Goal: Task Accomplishment & Management: Manage account settings

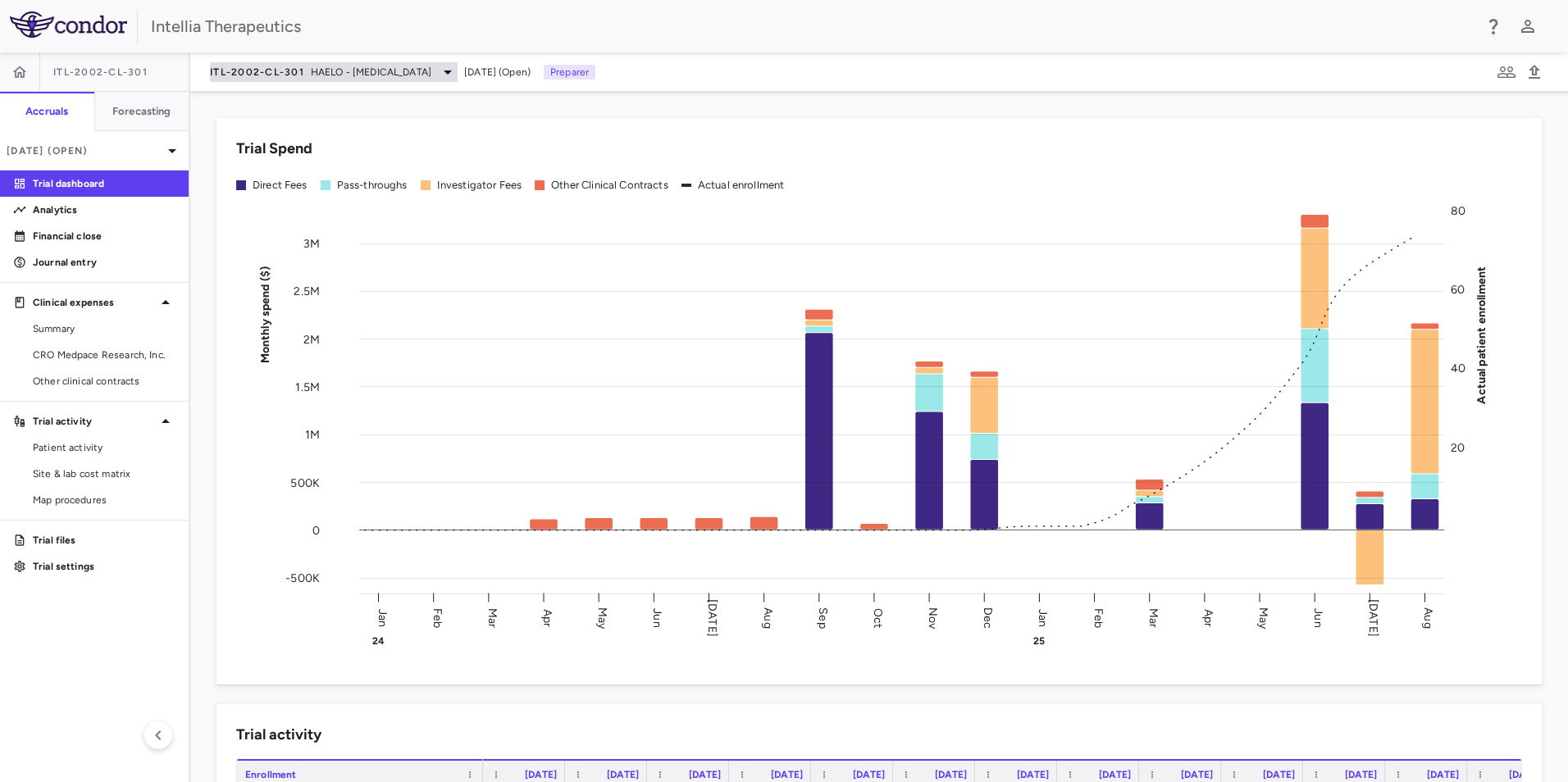
click at [313, 69] on span "HAELO - [MEDICAL_DATA]" at bounding box center [371, 72] width 120 height 14
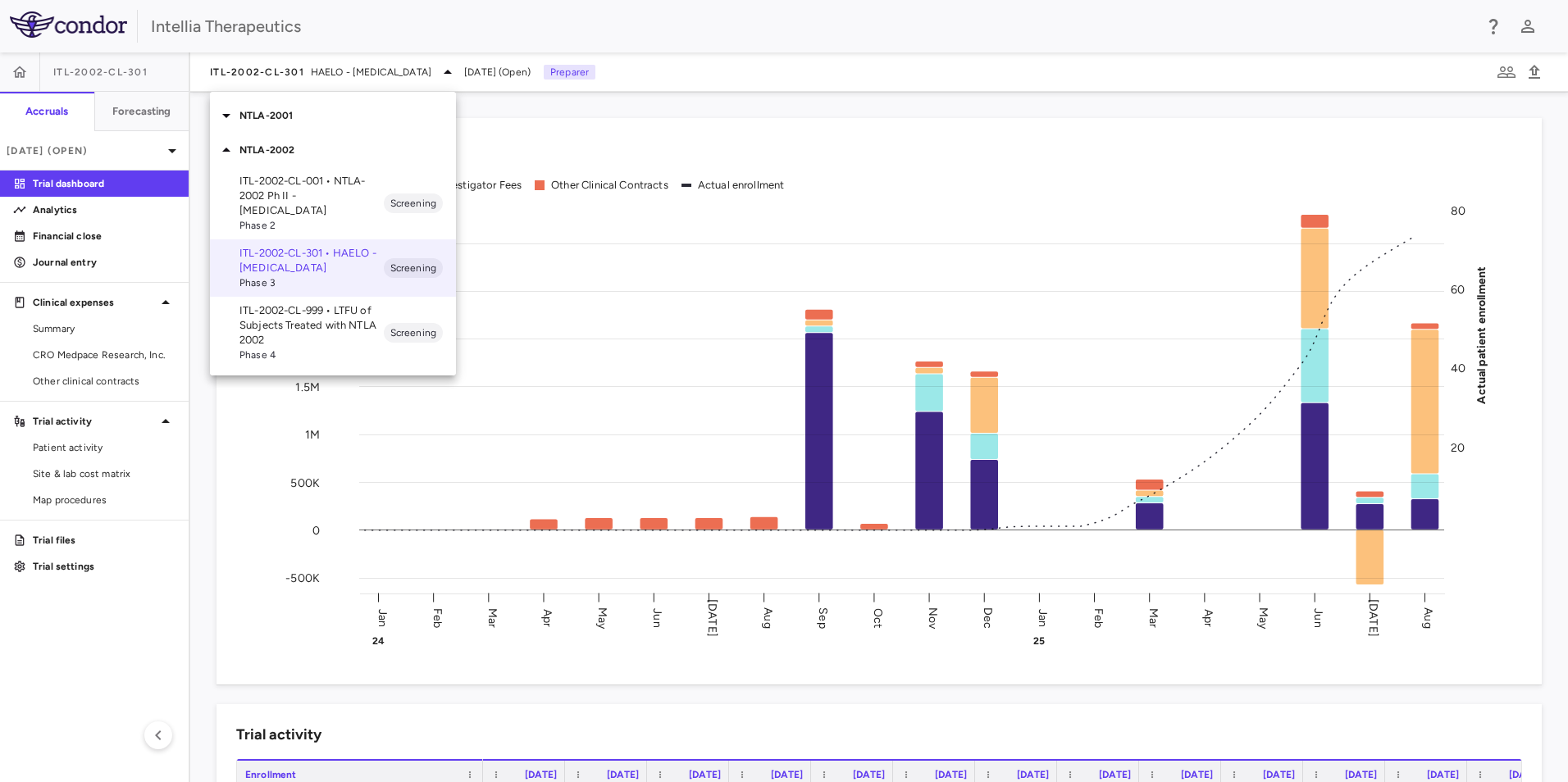
click at [221, 147] on icon at bounding box center [226, 150] width 20 height 20
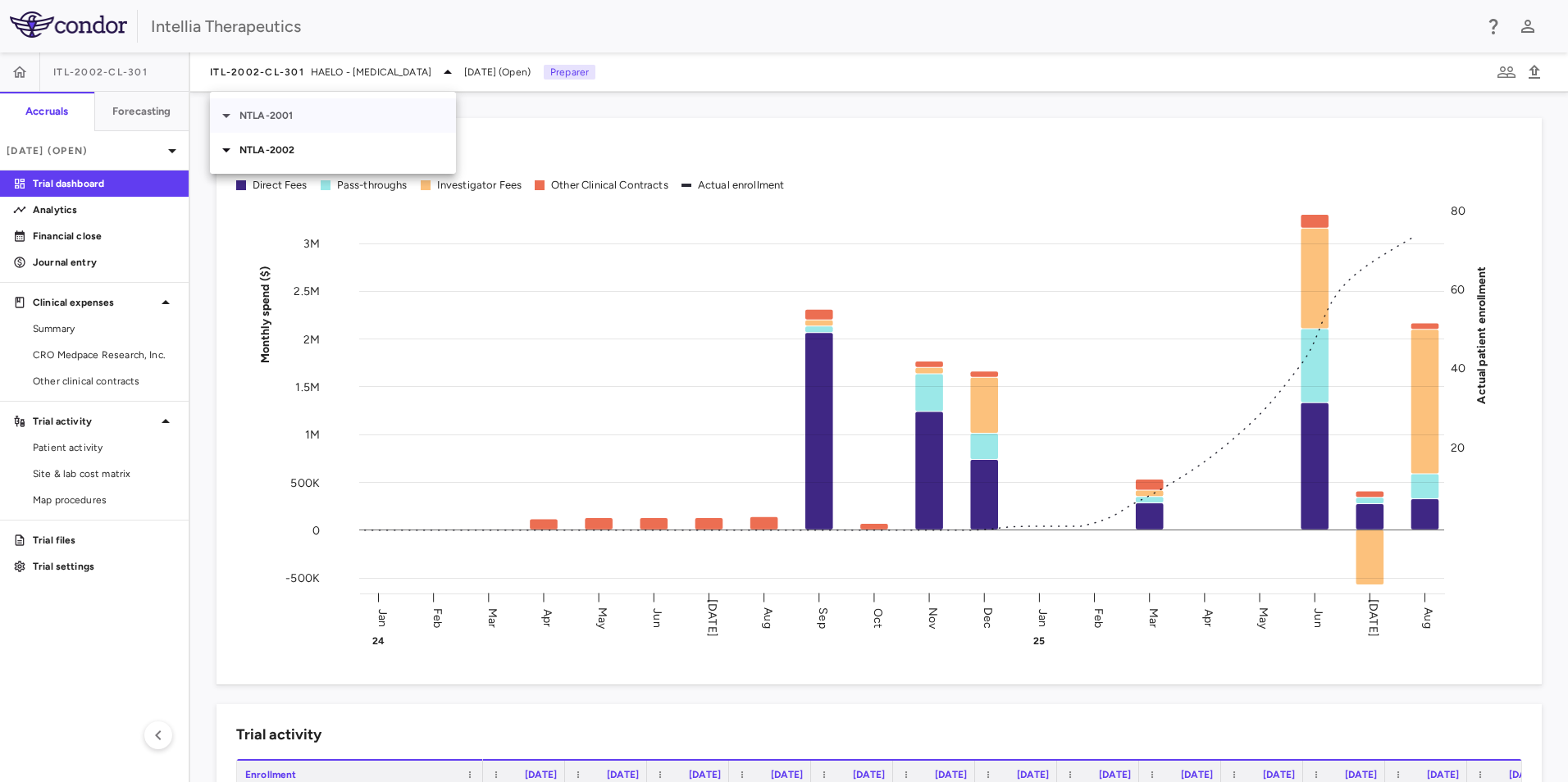
click at [223, 114] on icon at bounding box center [226, 116] width 9 height 4
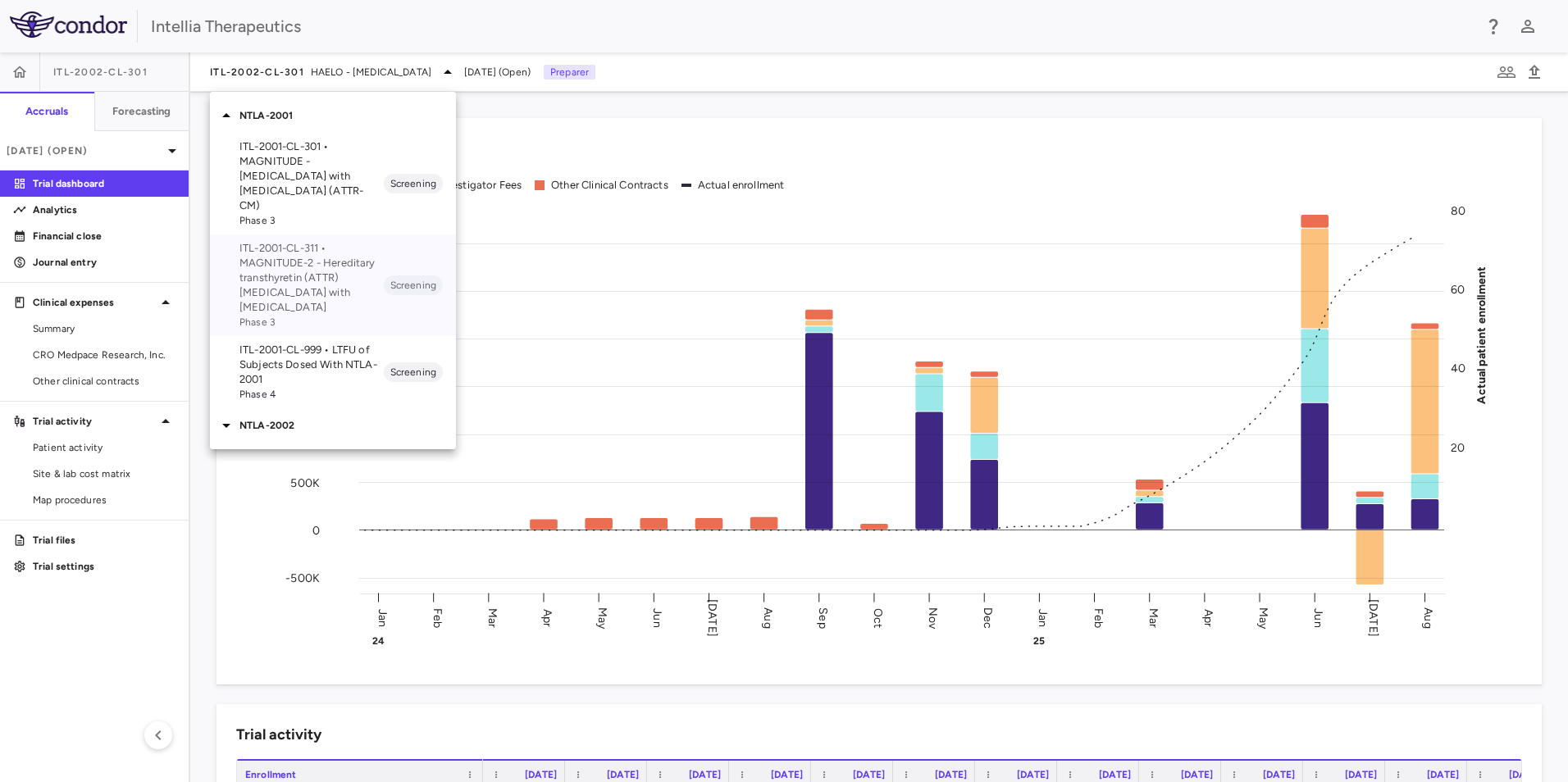
click at [254, 250] on p "ITL-2001-CL-311 • MAGNITUDE-2 - Hereditary transthyretin (ATTR) [MEDICAL_DATA] …" at bounding box center [311, 278] width 144 height 73
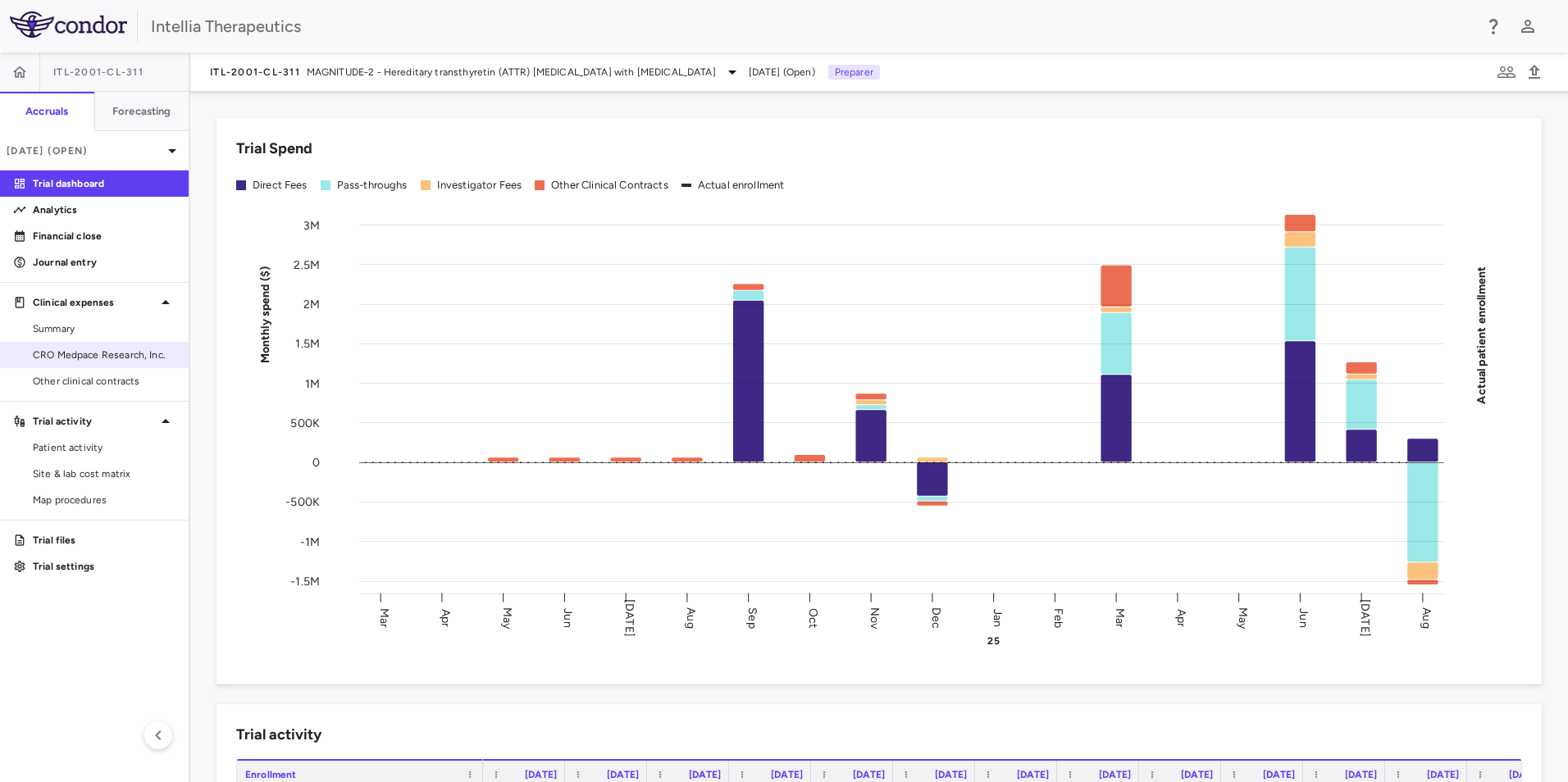
click at [89, 342] on div "CRO Medpace Research, Inc." at bounding box center [94, 356] width 189 height 27
click at [89, 347] on link "CRO Medpace Research, Inc." at bounding box center [94, 355] width 189 height 25
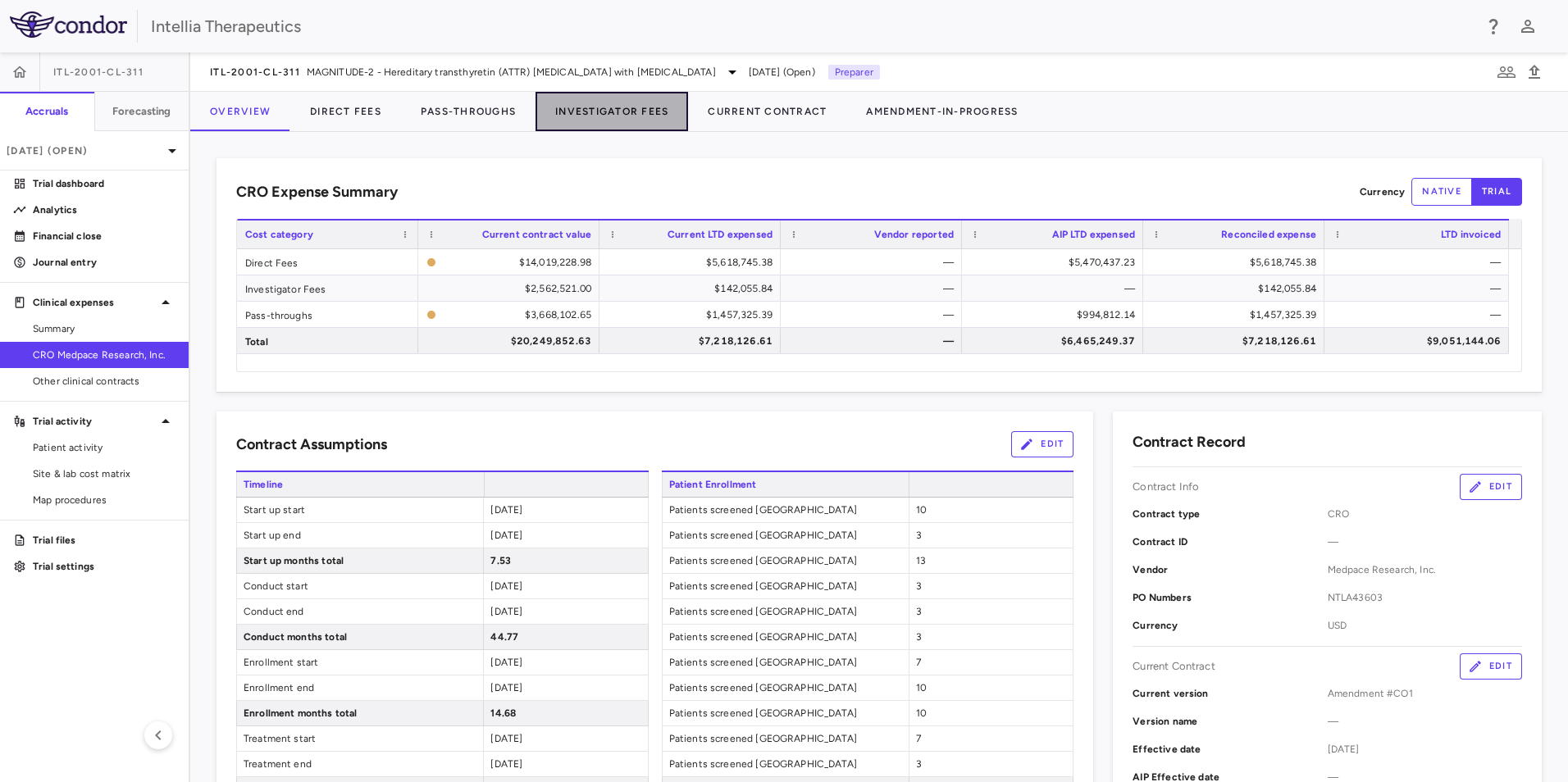
click at [637, 106] on button "Investigator Fees" at bounding box center [611, 111] width 153 height 39
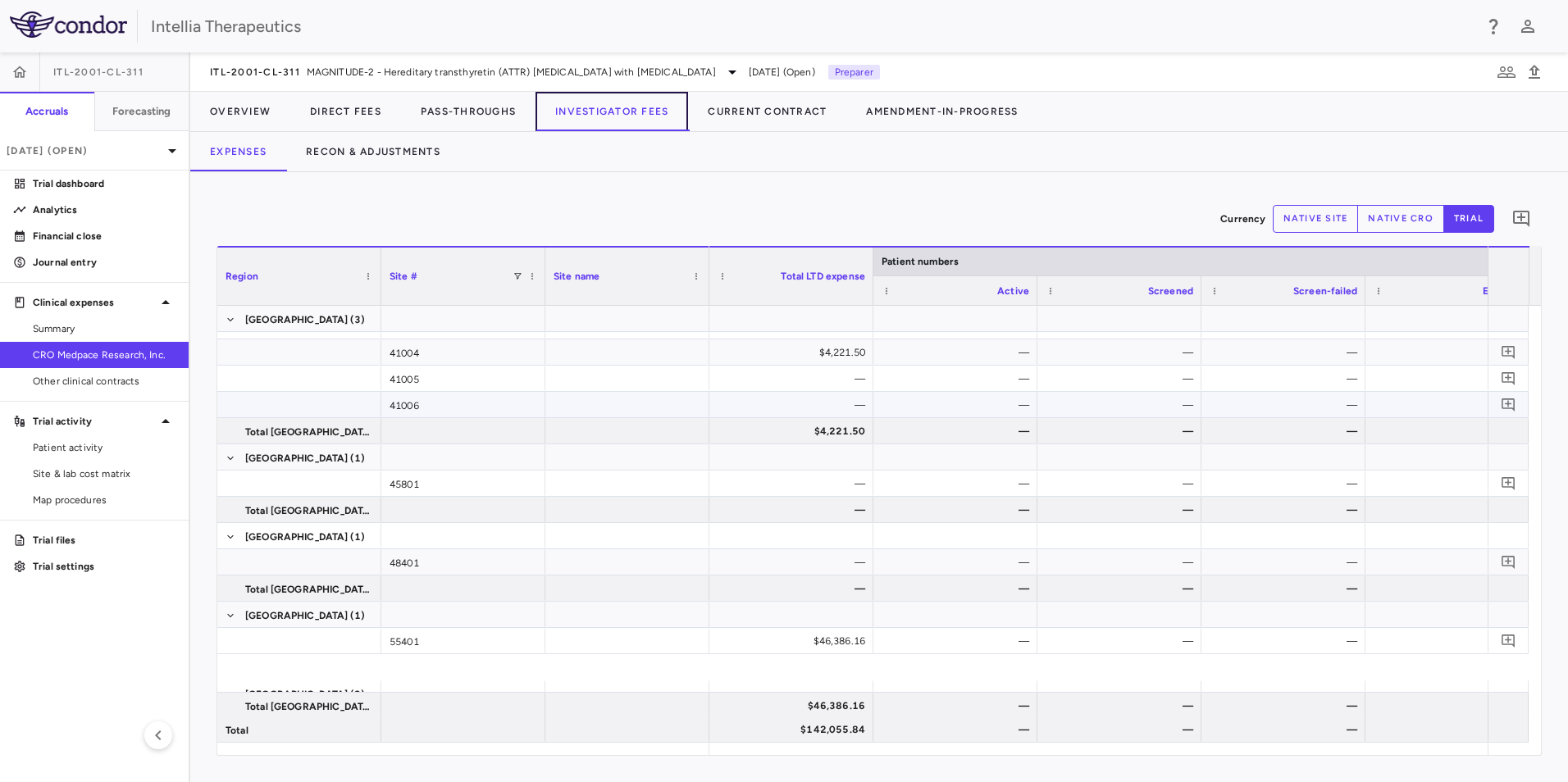
scroll to position [656, 0]
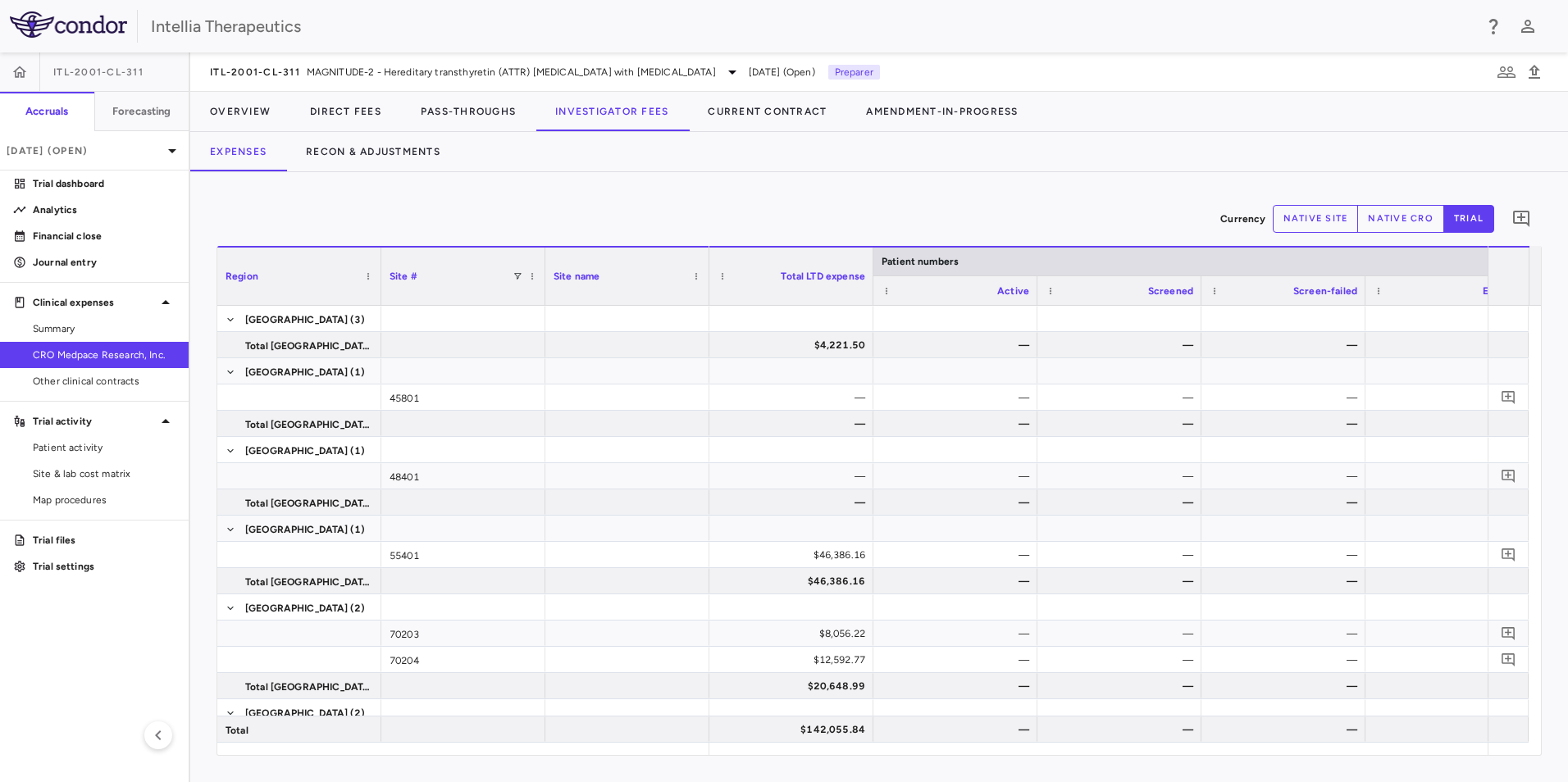
drag, startPoint x: 747, startPoint y: 755, endPoint x: 814, endPoint y: 746, distance: 67.6
click at [814, 746] on div "Region Drag here to set column labels Region Site # Site name (1)" at bounding box center [879, 501] width 1326 height 510
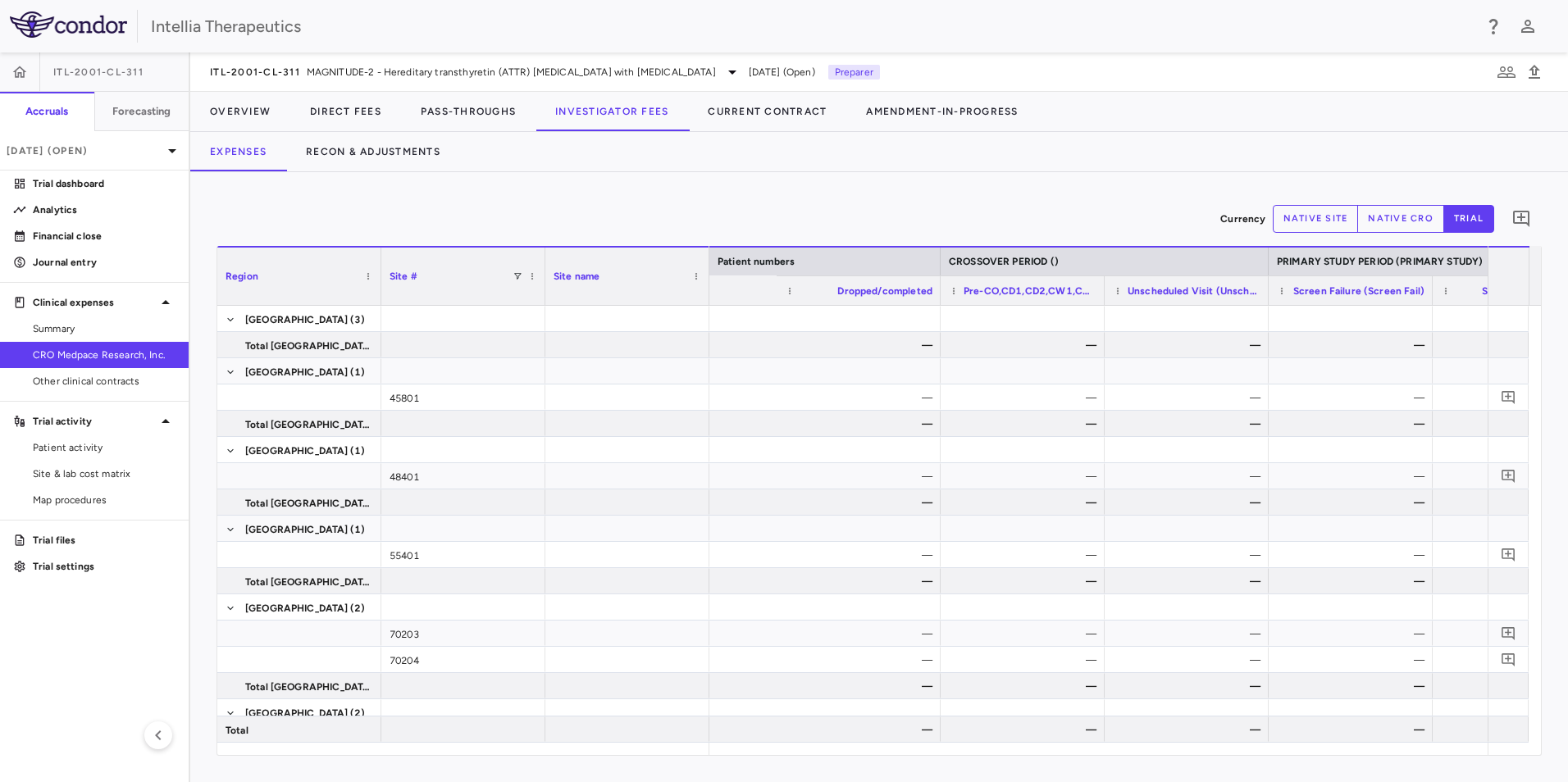
scroll to position [0, 0]
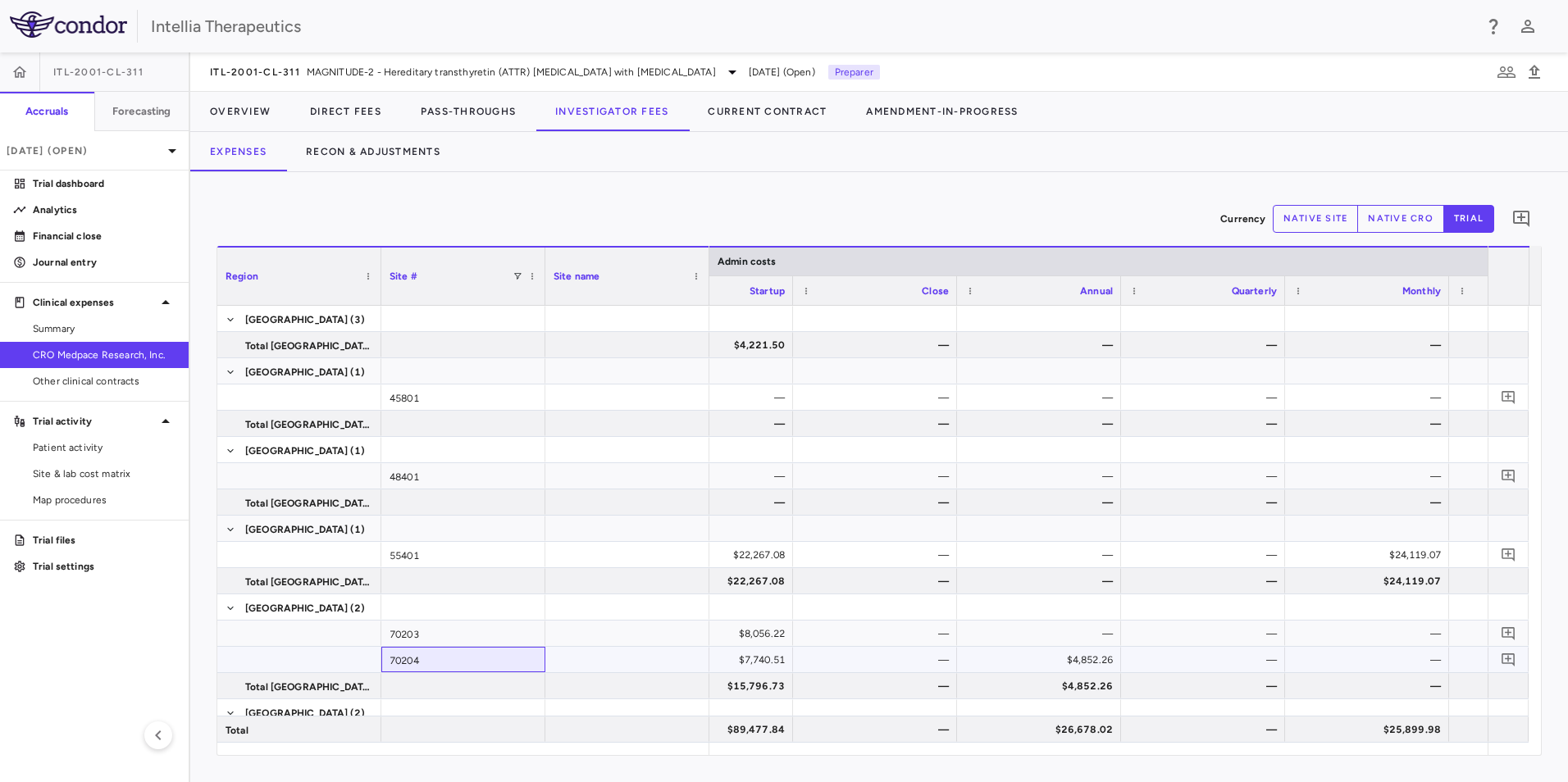
click at [421, 656] on div "70204" at bounding box center [464, 659] width 164 height 26
click at [292, 600] on span "[GEOGRAPHIC_DATA]" at bounding box center [297, 608] width 103 height 27
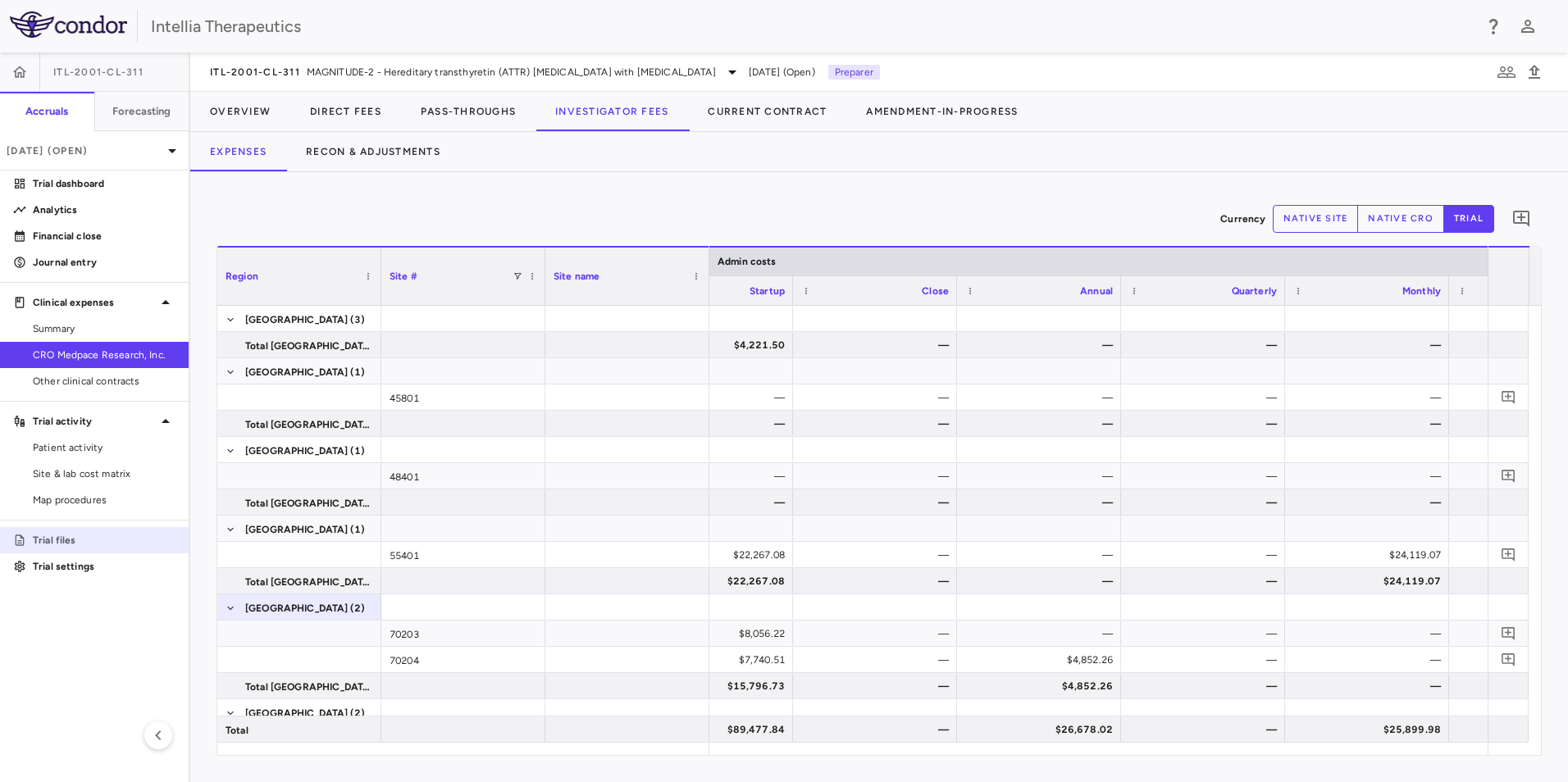
click at [64, 536] on p "Trial files" at bounding box center [104, 540] width 143 height 14
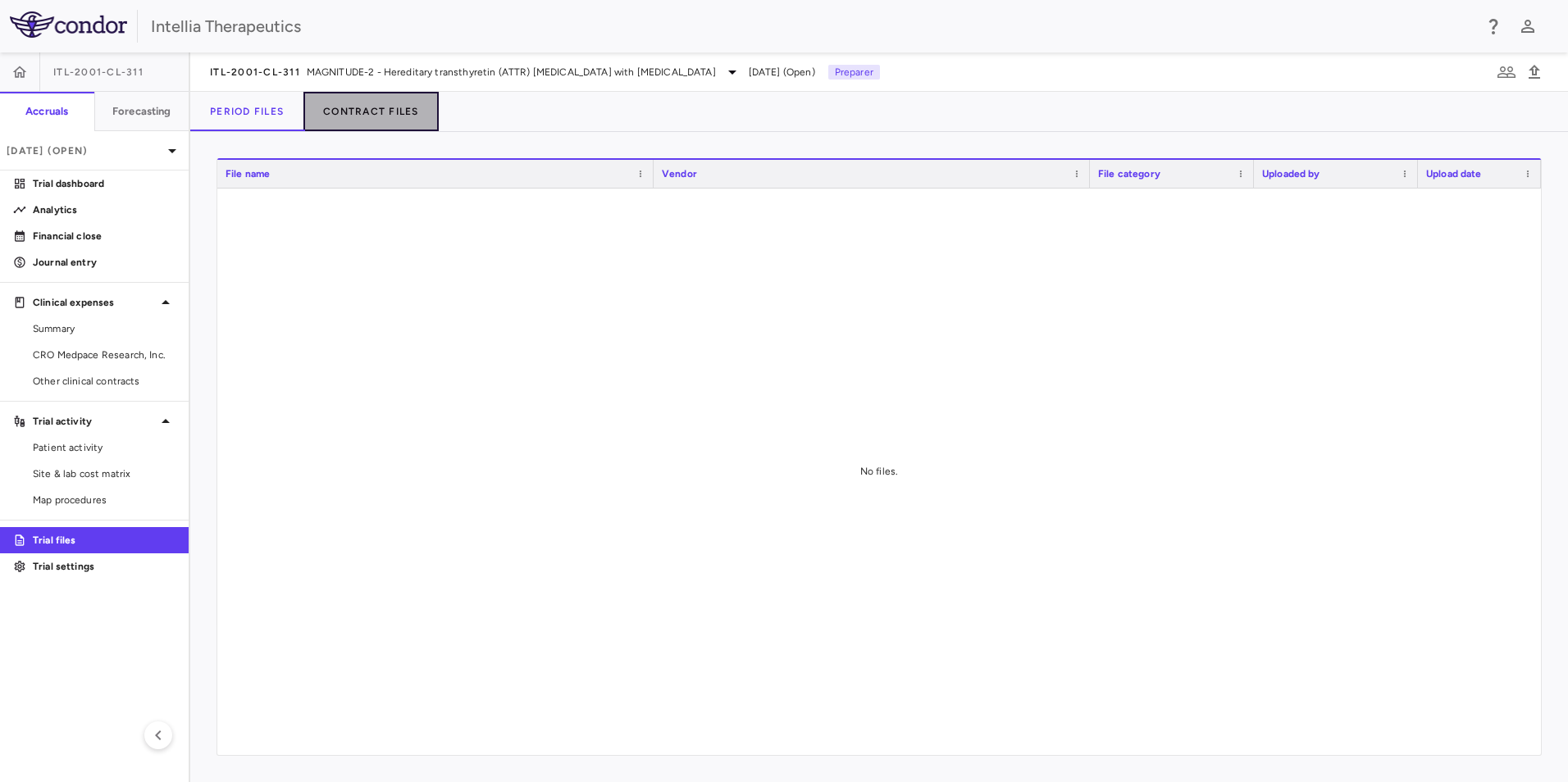
click at [396, 109] on button "Contract Files" at bounding box center [371, 111] width 135 height 39
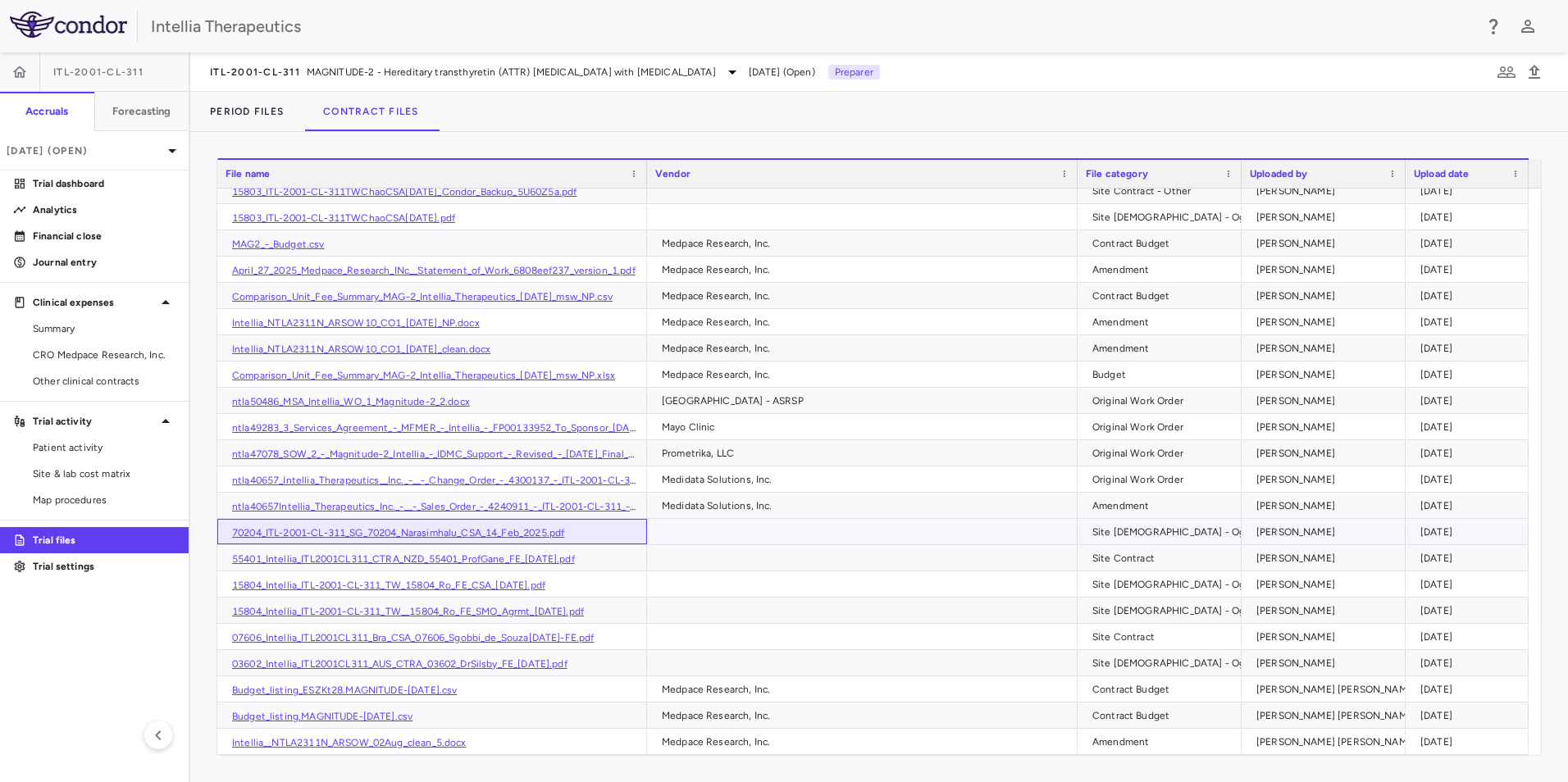
click at [378, 531] on link "70204_ITL-2001-CL-311_SG_70204_Narasimhalu_CSA_14_Feb_2025.pdf" at bounding box center [398, 533] width 332 height 11
click at [67, 349] on span "CRO Medpace Research, Inc." at bounding box center [104, 355] width 143 height 14
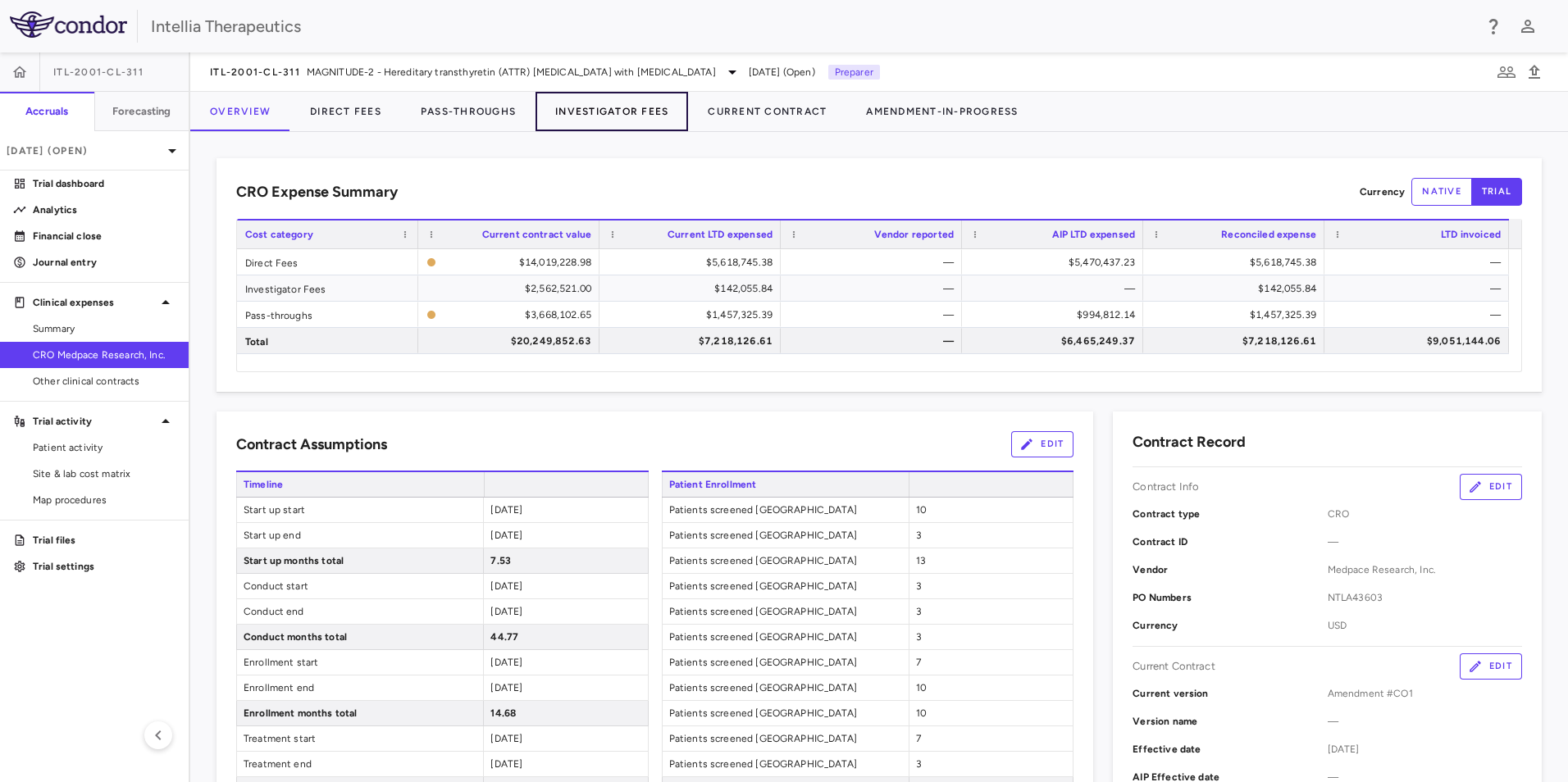
click at [592, 117] on button "Investigator Fees" at bounding box center [611, 111] width 153 height 39
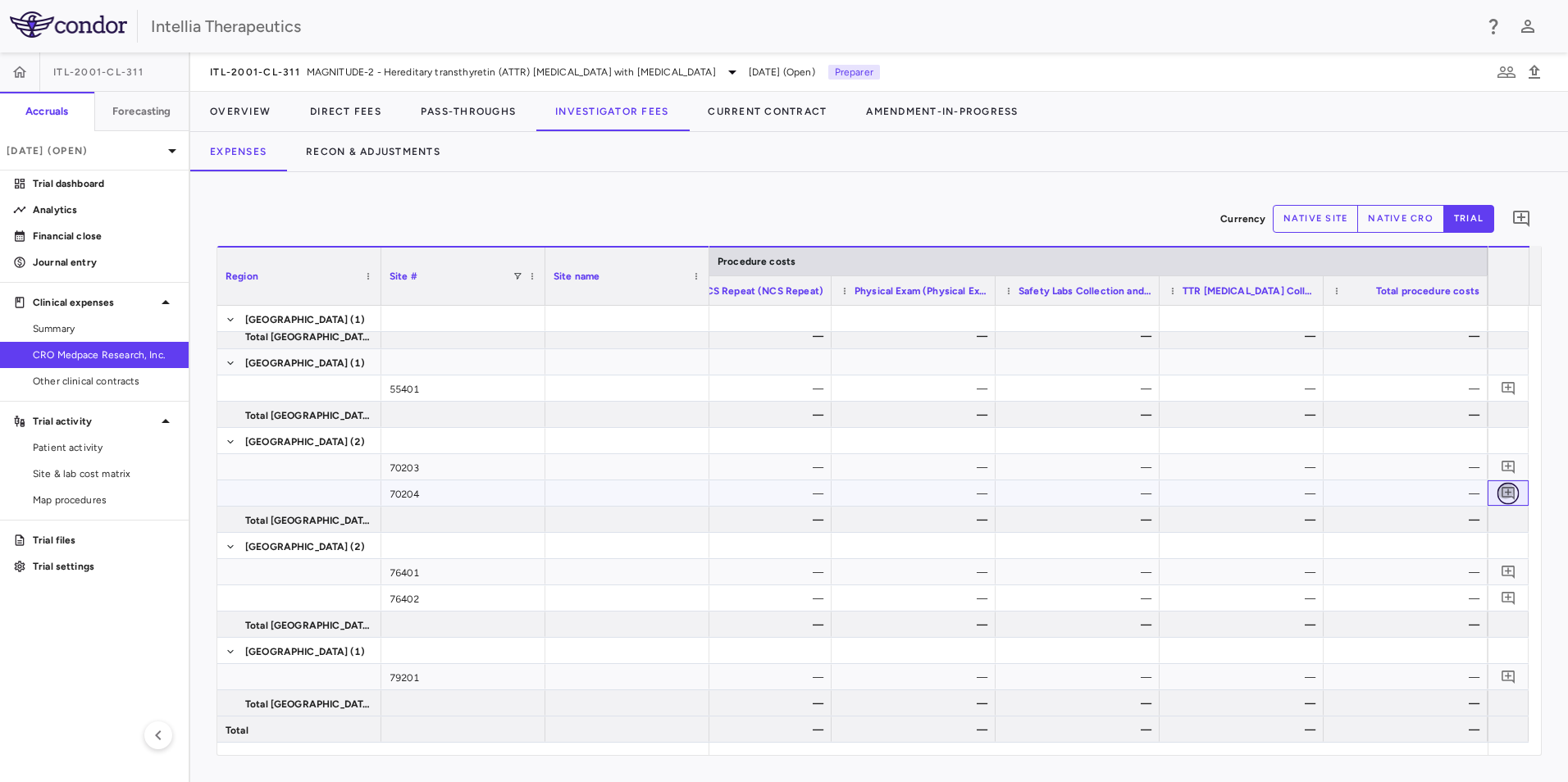
click at [1504, 496] on icon "Add comment" at bounding box center [1509, 493] width 15 height 15
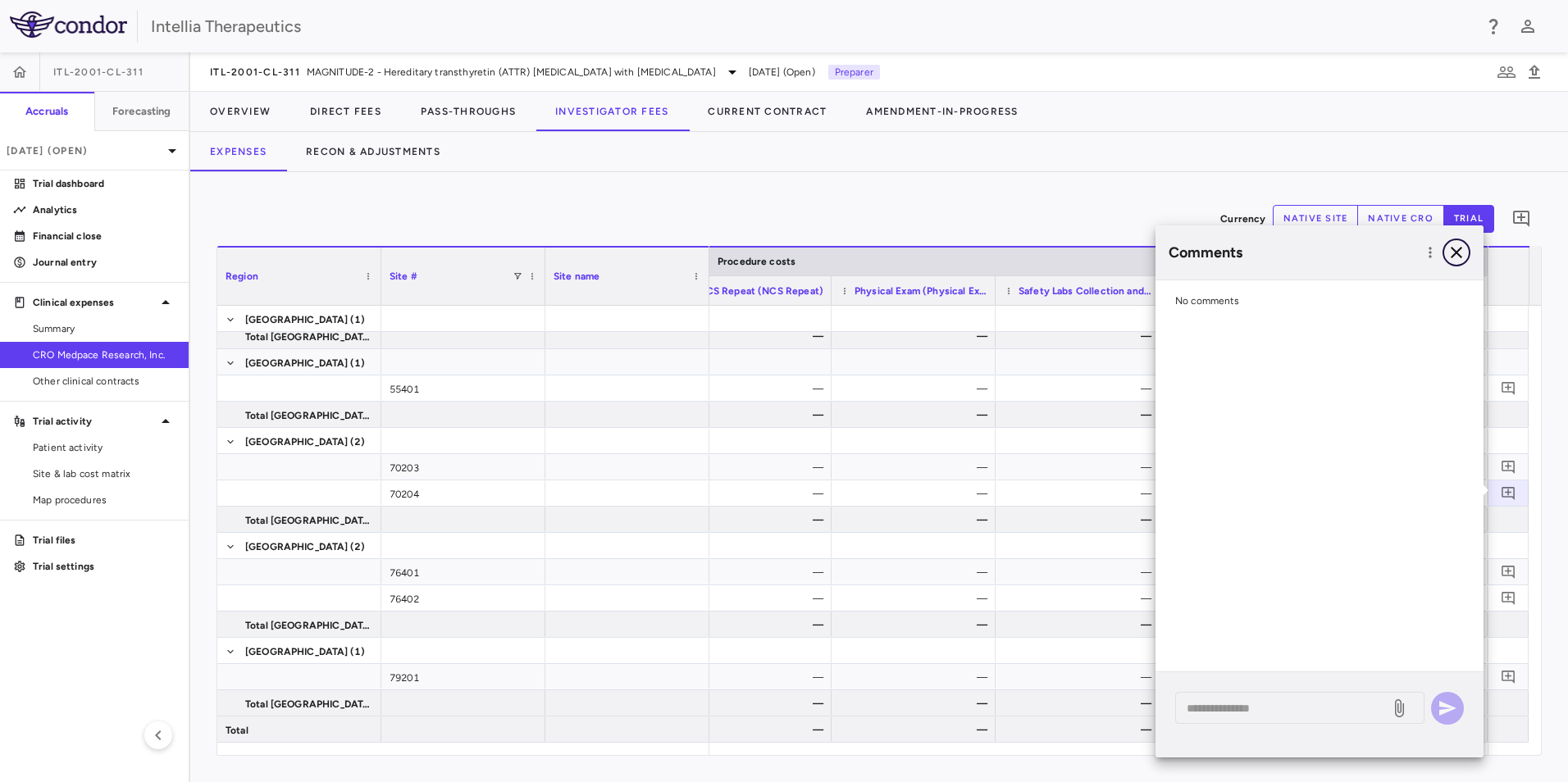
click at [1462, 248] on icon "button" at bounding box center [1456, 253] width 20 height 20
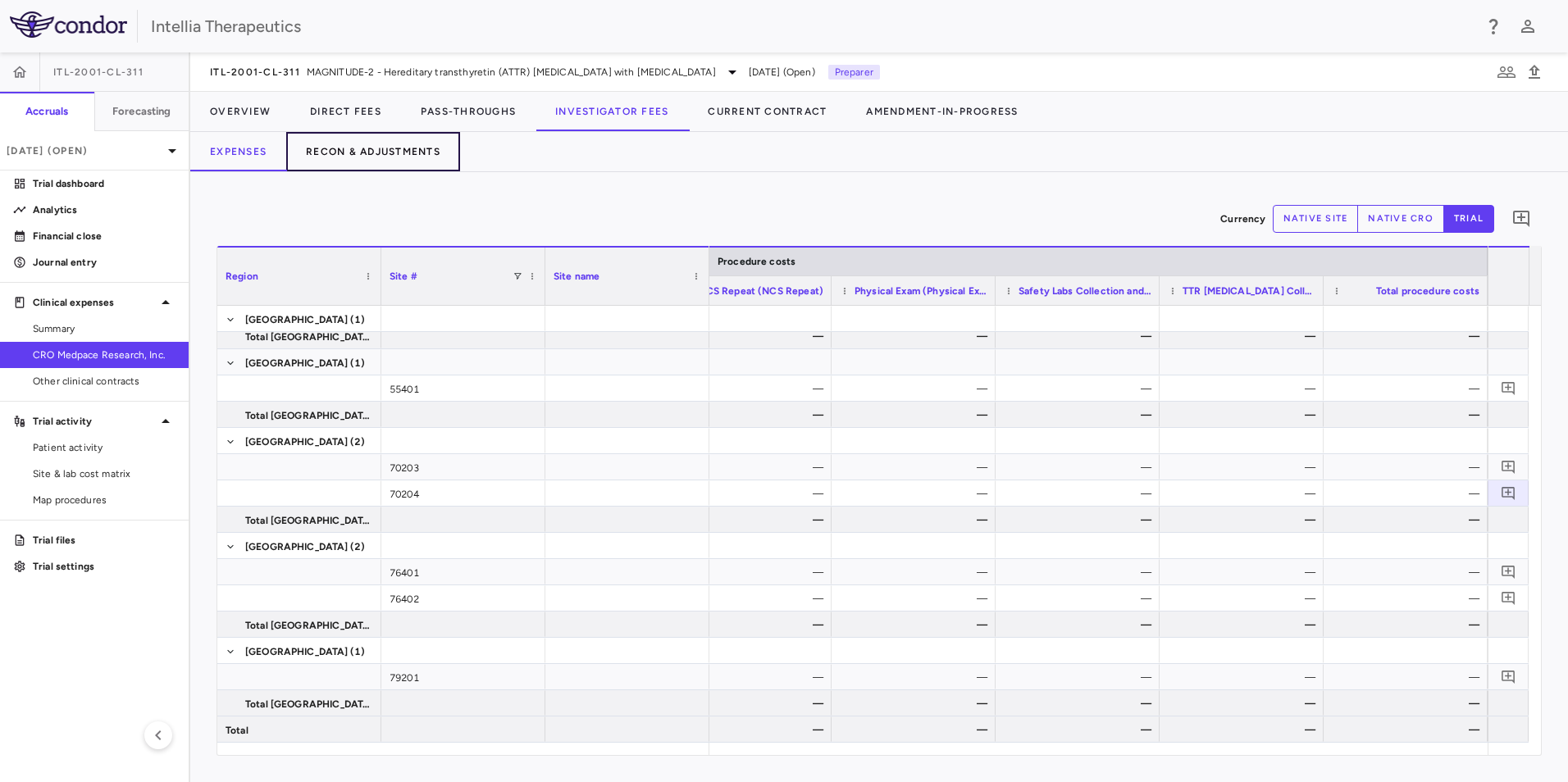
click at [400, 161] on button "Recon & Adjustments" at bounding box center [373, 151] width 174 height 39
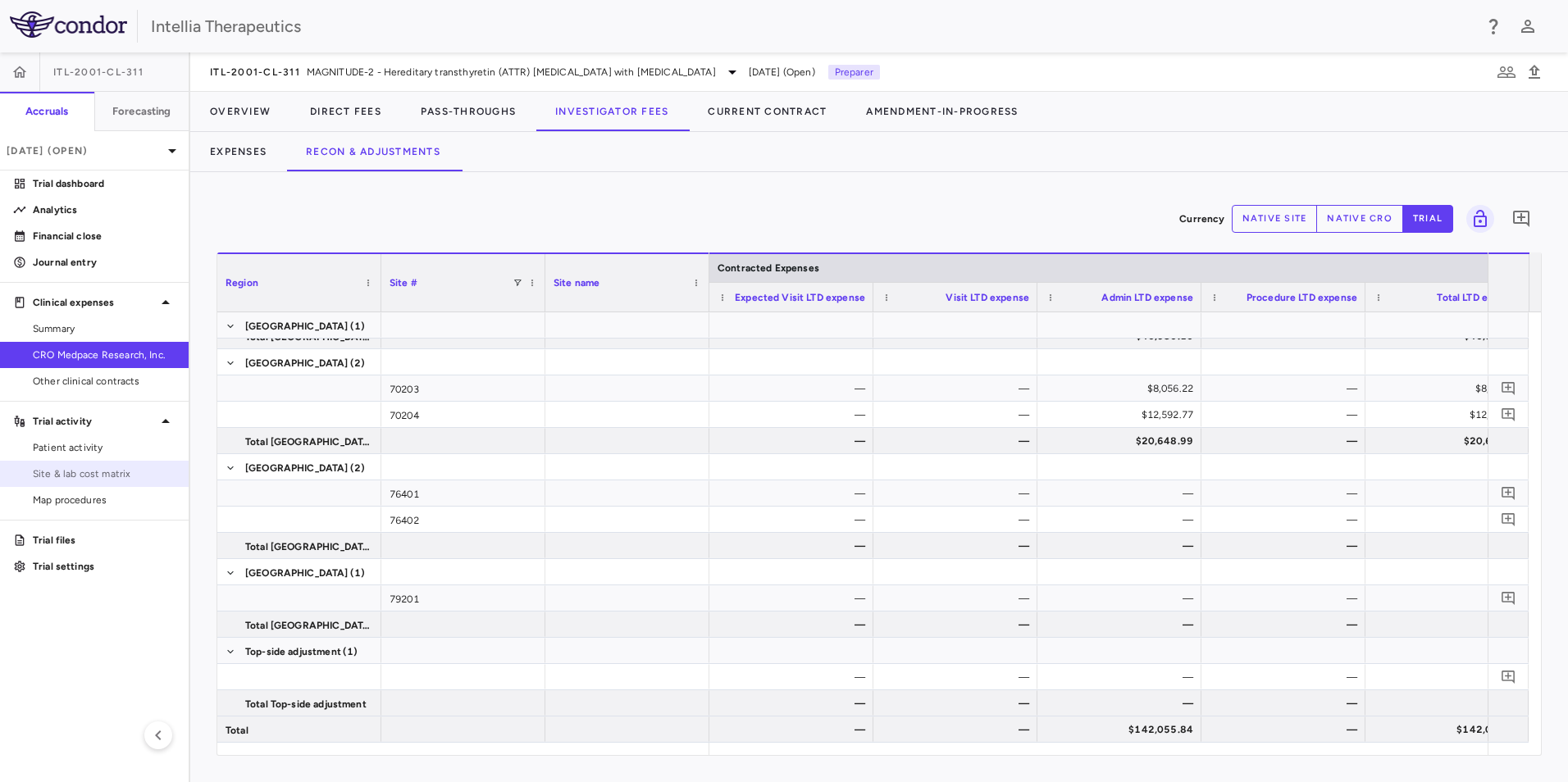
click at [93, 479] on span "Site & lab cost matrix" at bounding box center [104, 473] width 143 height 14
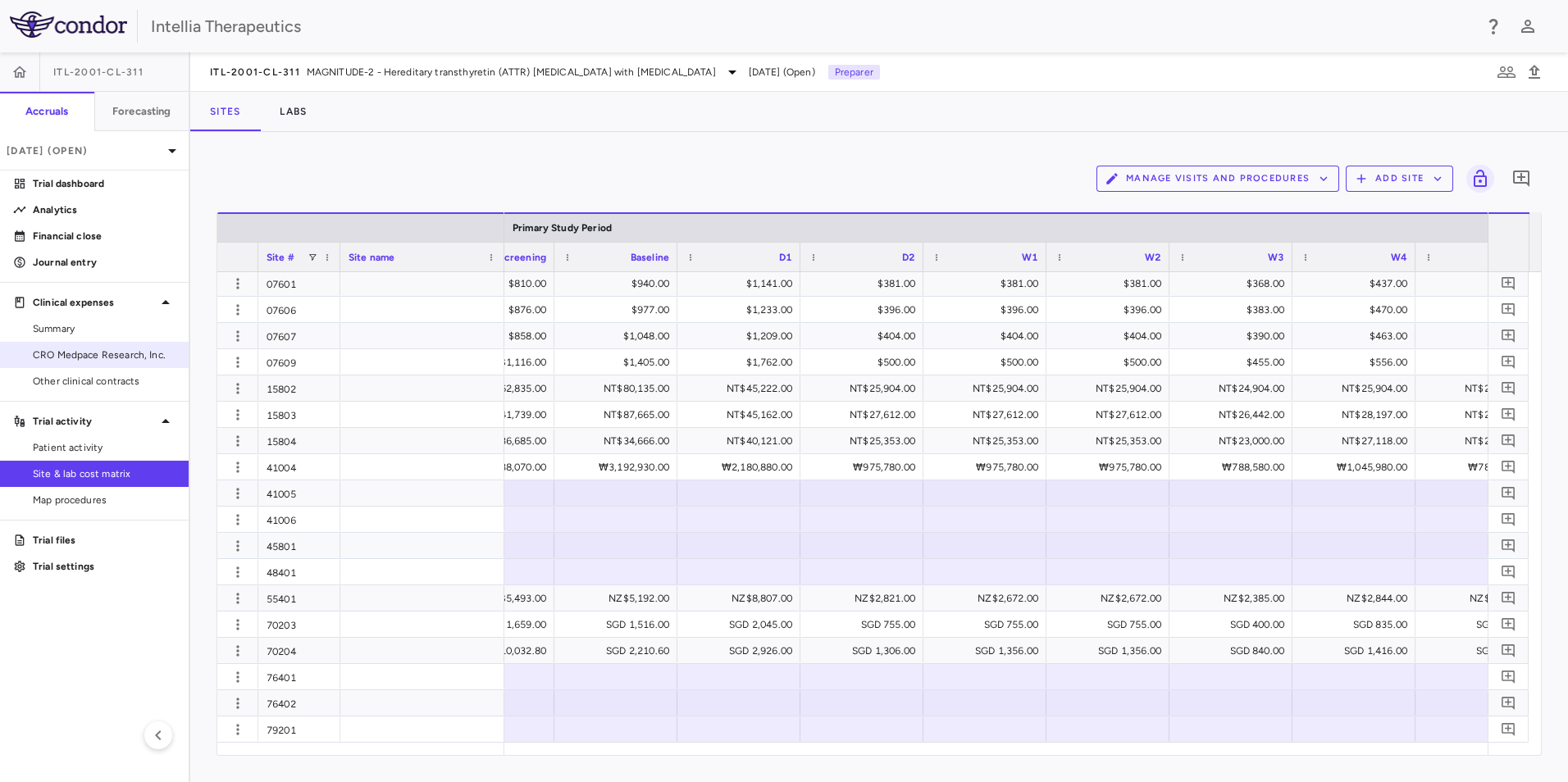
drag, startPoint x: 80, startPoint y: 351, endPoint x: 96, endPoint y: 342, distance: 18.4
click at [80, 351] on span "CRO Medpace Research, Inc." at bounding box center [104, 355] width 143 height 14
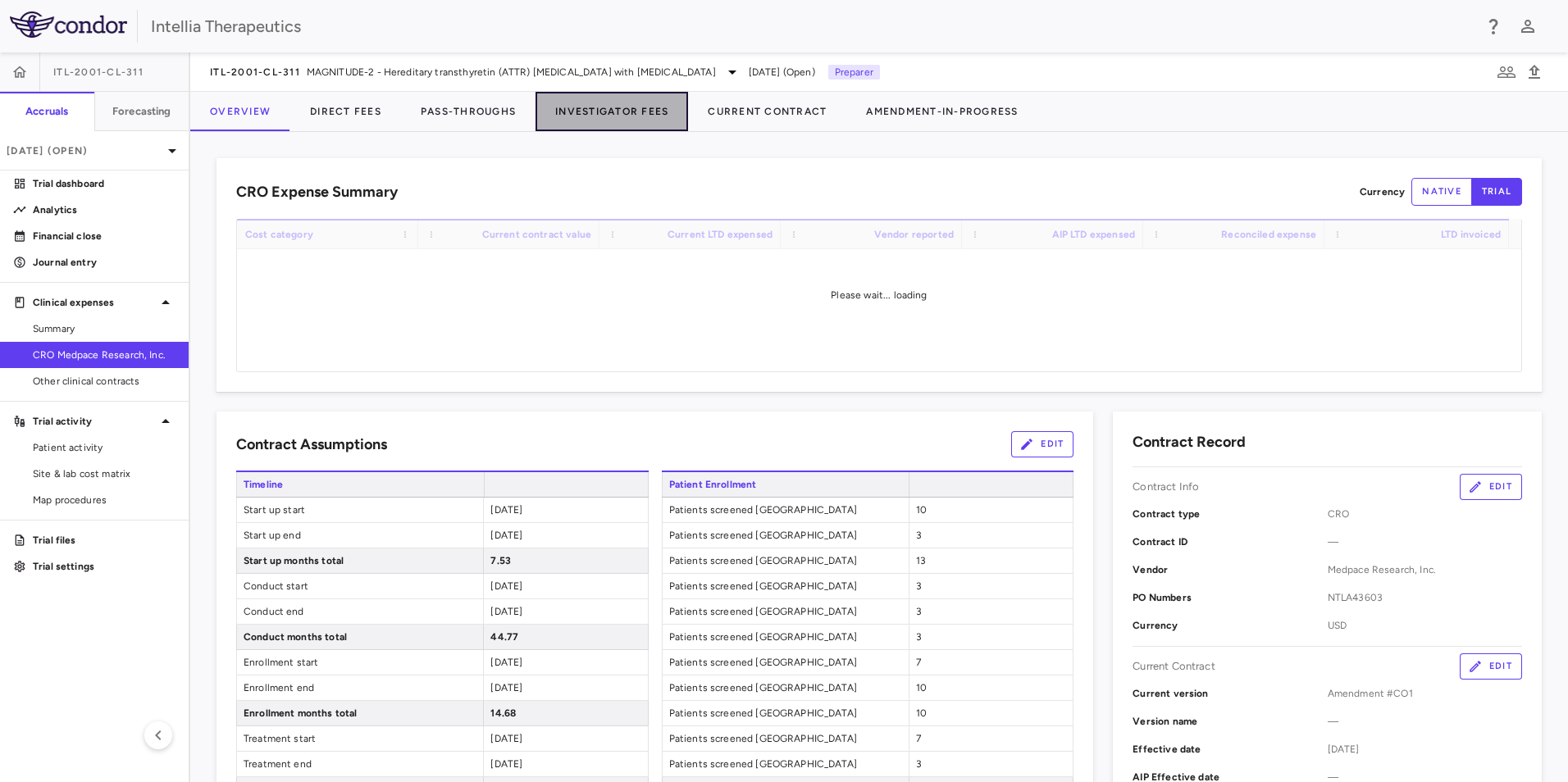
click at [617, 104] on button "Investigator Fees" at bounding box center [611, 111] width 153 height 39
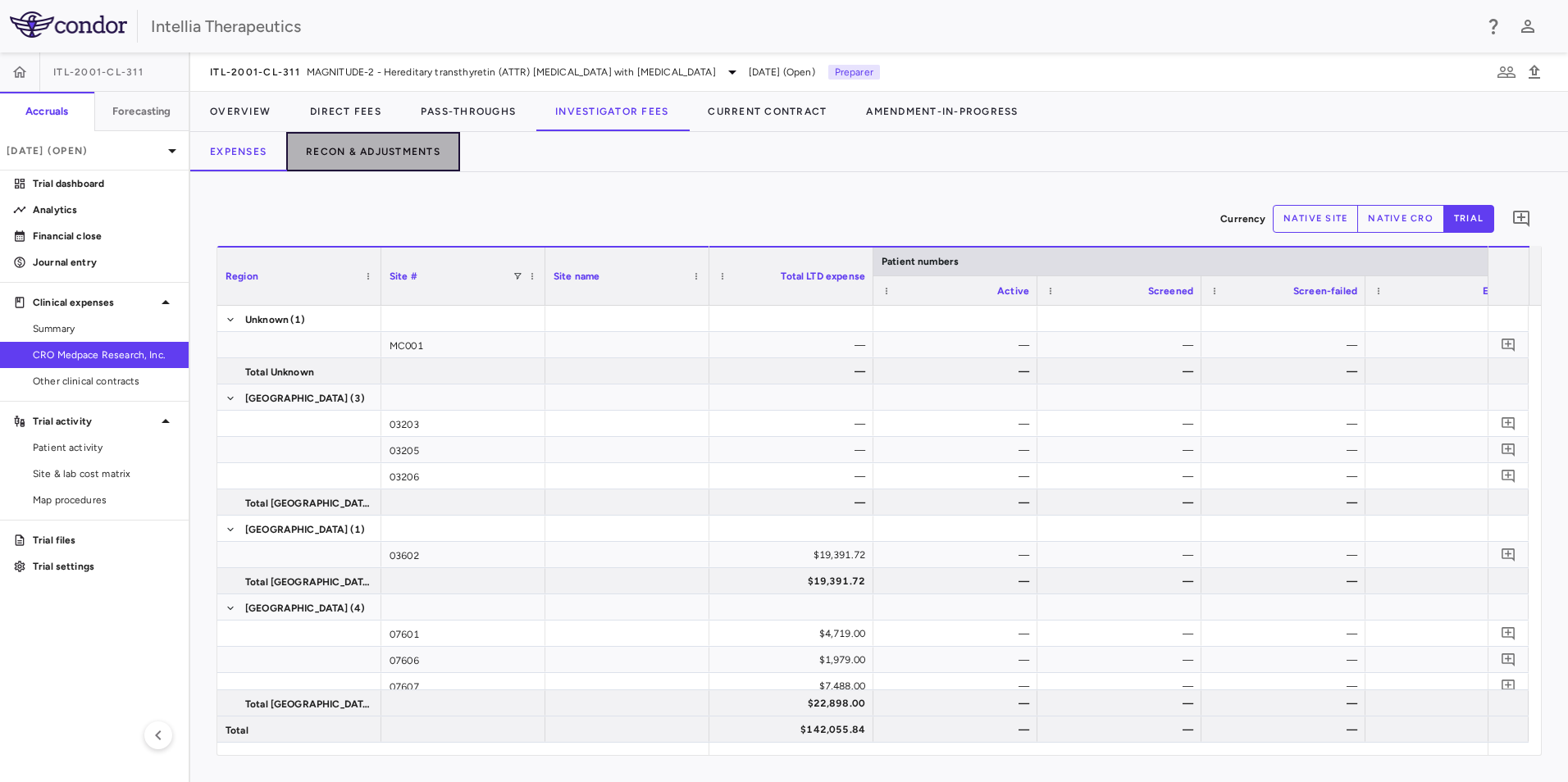
click at [389, 144] on button "Recon & Adjustments" at bounding box center [373, 151] width 174 height 39
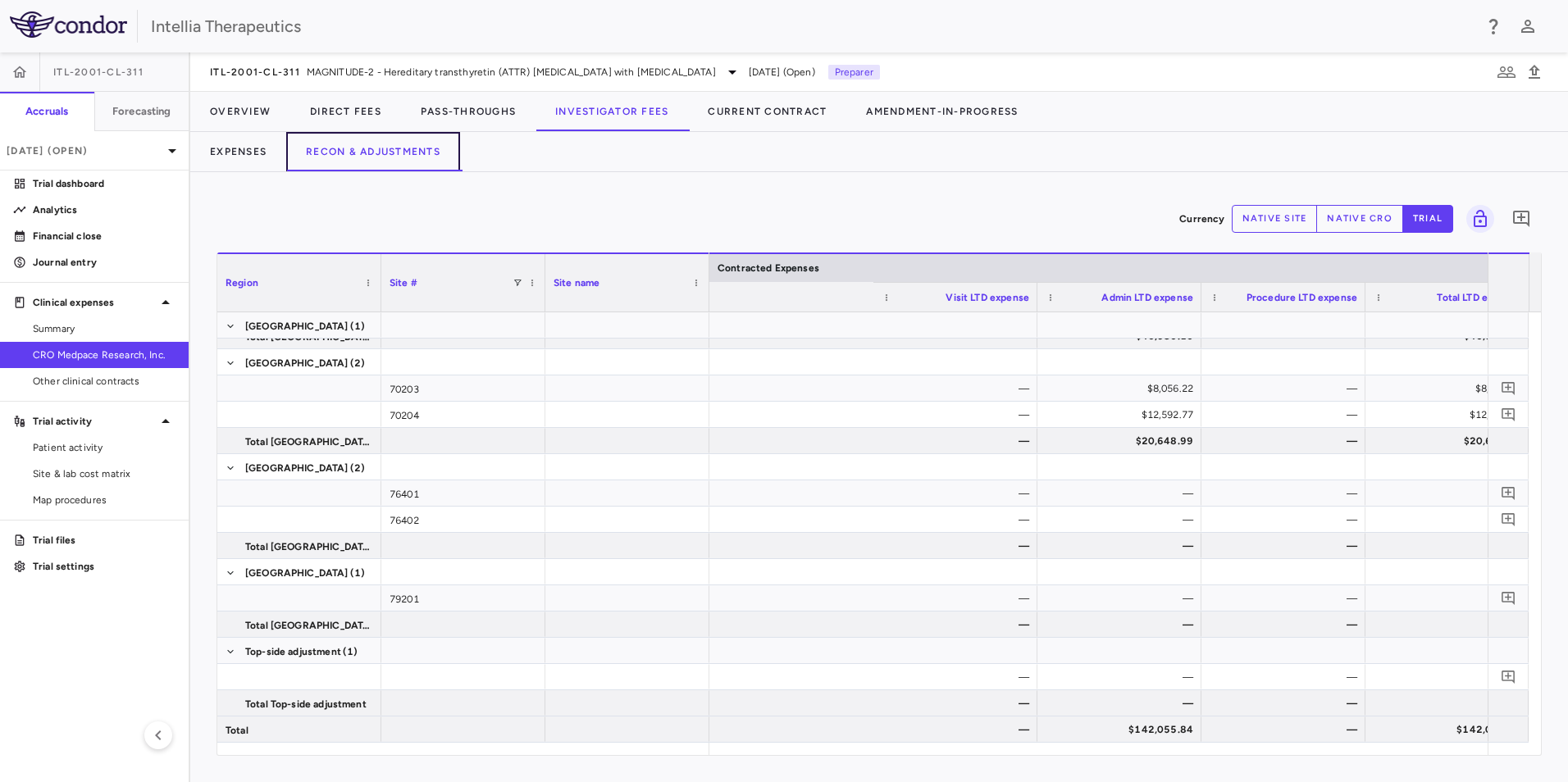
scroll to position [0, 862]
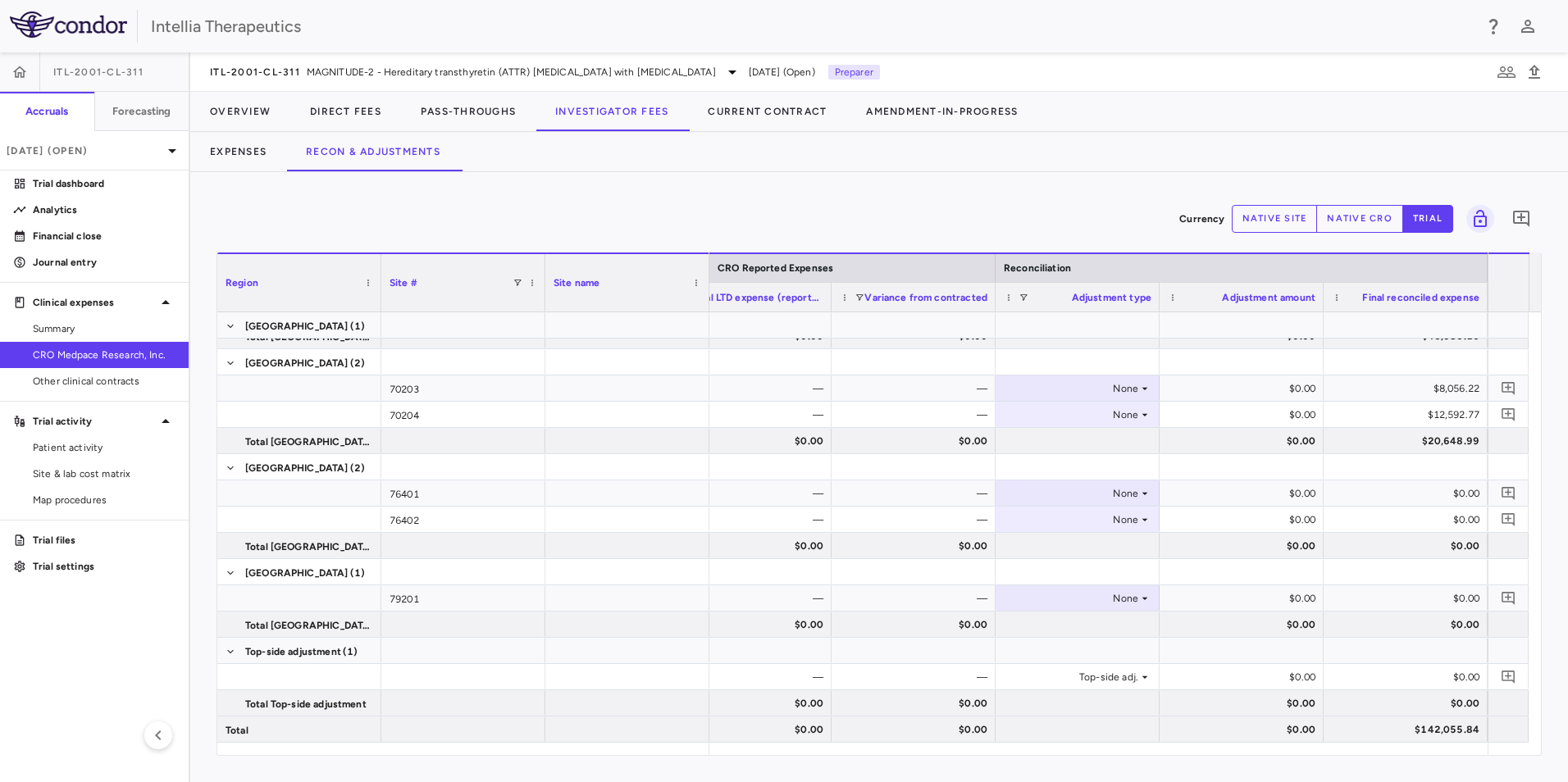
click at [1350, 219] on button "native cro" at bounding box center [1359, 218] width 87 height 28
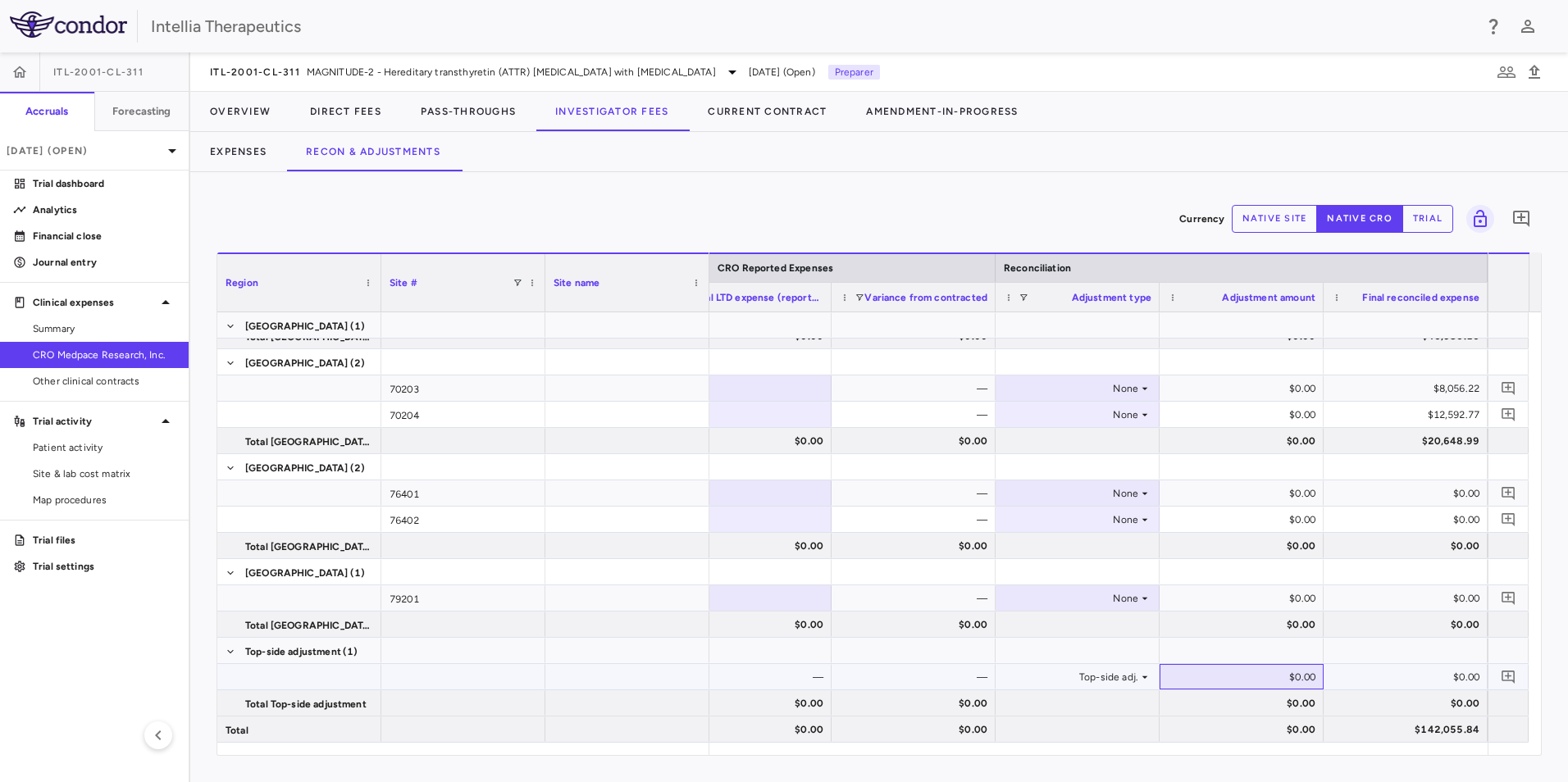
drag, startPoint x: 1282, startPoint y: 677, endPoint x: 1324, endPoint y: 670, distance: 42.6
click at [1324, 670] on div "— — — Top-side adj. $0.00 $0.00" at bounding box center [668, 677] width 1640 height 27
click at [1310, 676] on div "$0.00" at bounding box center [1245, 677] width 141 height 27
type input "********"
click at [1149, 225] on div "Currency native site native cro trial 0" at bounding box center [879, 218] width 1326 height 41
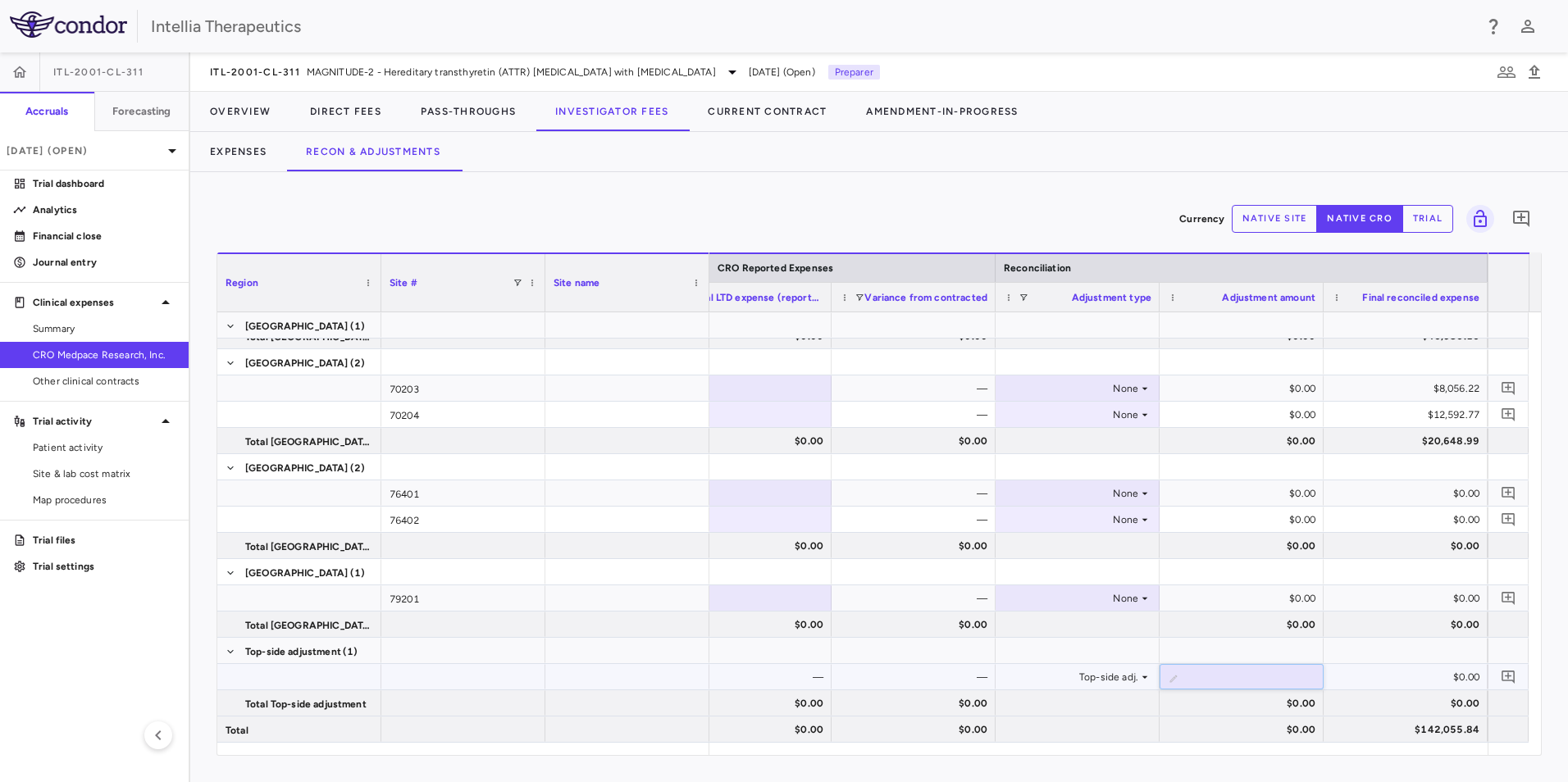
click at [1354, 669] on div "$0.00" at bounding box center [1409, 677] width 141 height 27
click at [1503, 672] on icon "Add comment" at bounding box center [1509, 677] width 15 height 15
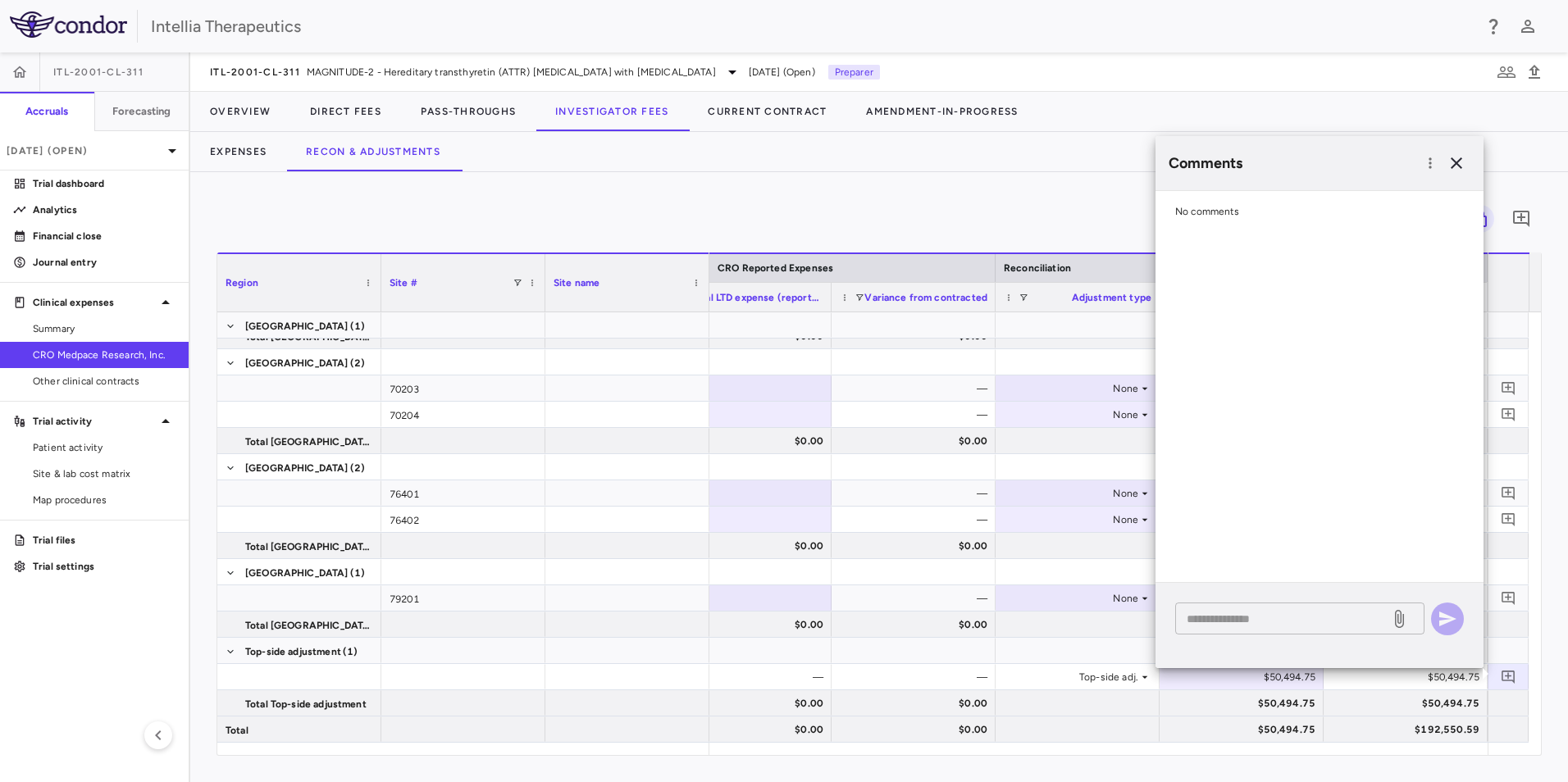
drag, startPoint x: 1273, startPoint y: 619, endPoint x: 1276, endPoint y: 603, distance: 16.3
click at [1273, 616] on textarea at bounding box center [1282, 619] width 192 height 18
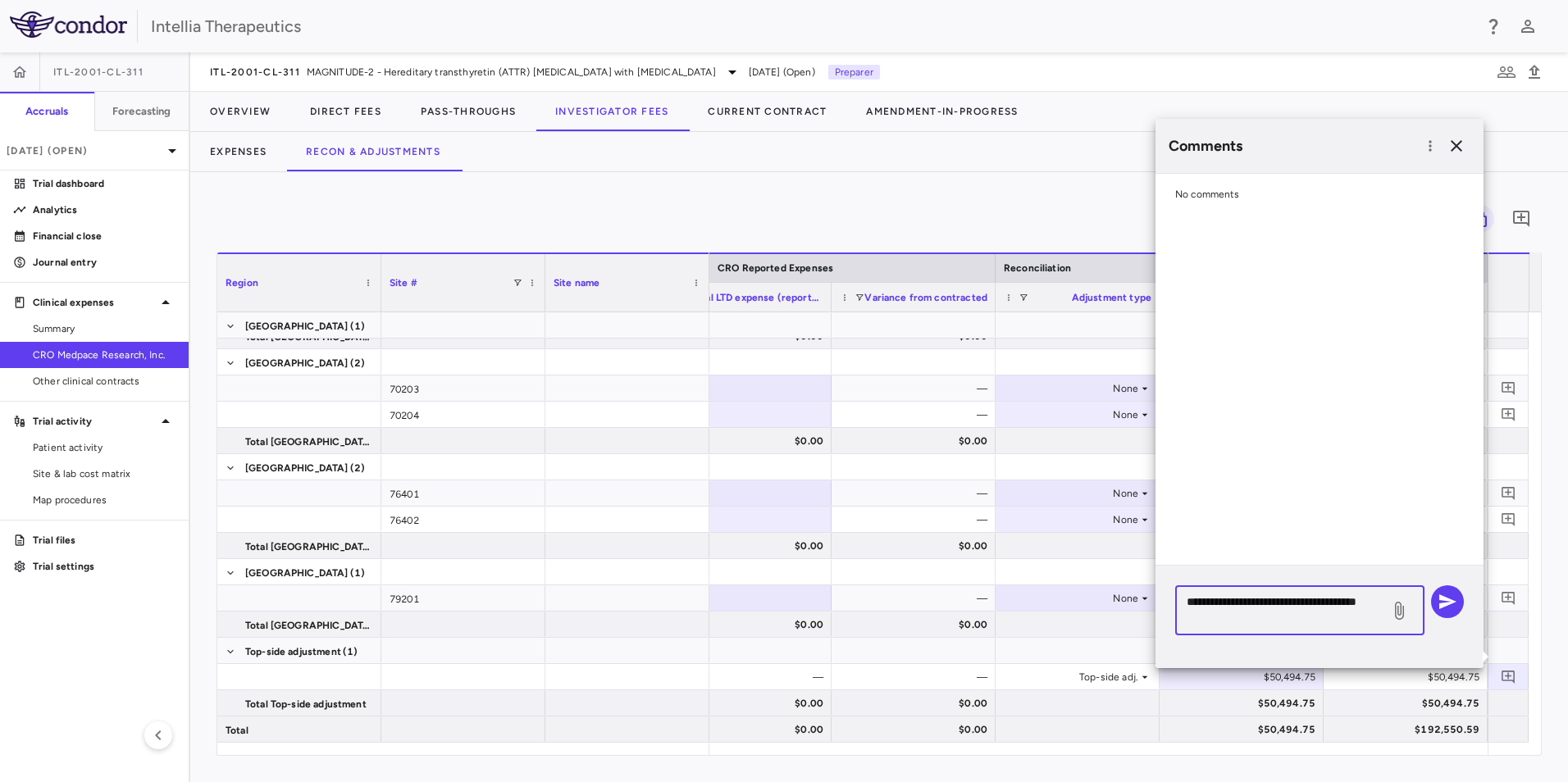
type textarea "**********"
click at [1392, 618] on icon at bounding box center [1399, 610] width 20 height 20
click at [0, 0] on input "file" at bounding box center [0, 0] width 0 height 0
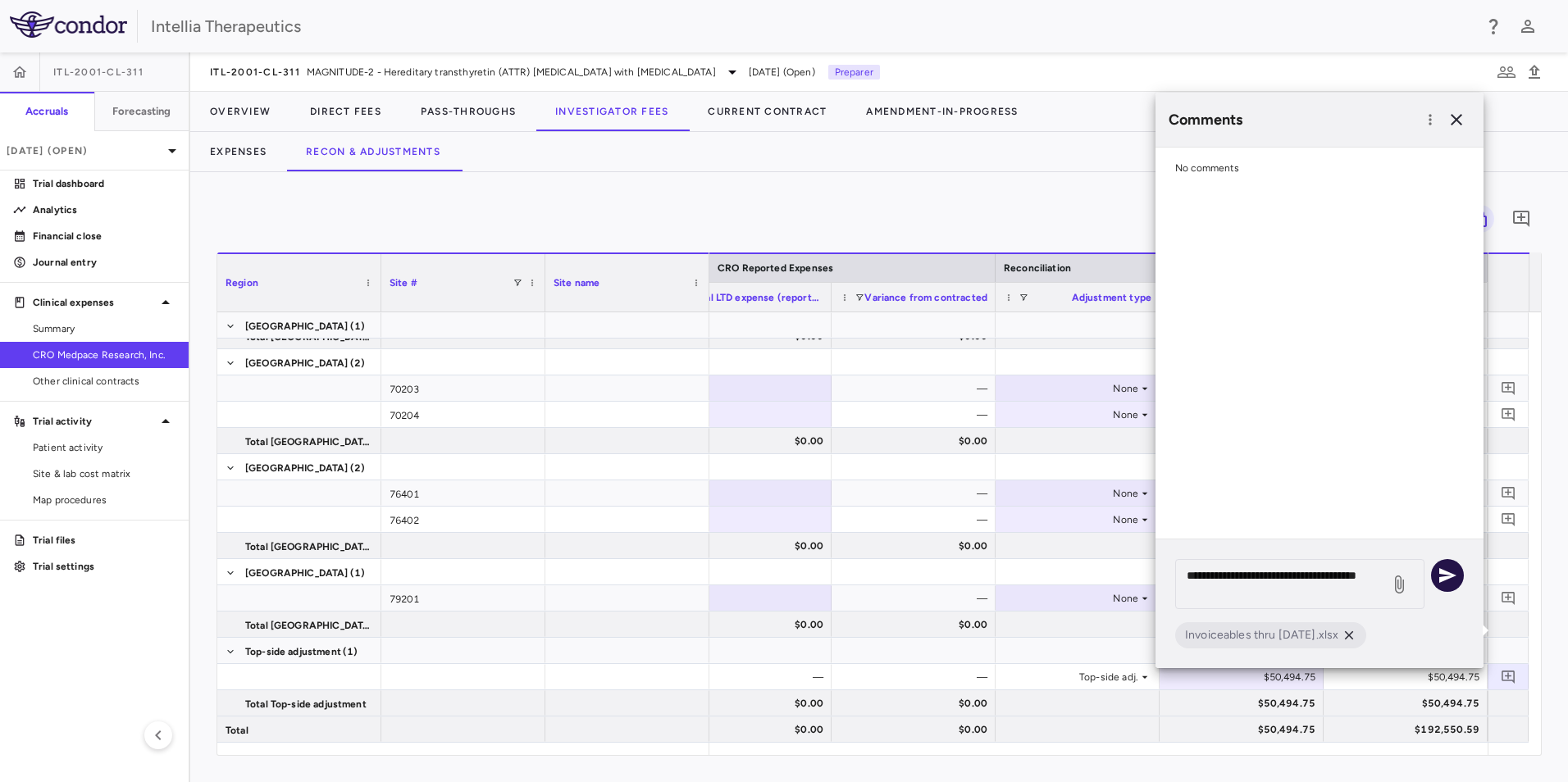
click at [1446, 582] on icon "button" at bounding box center [1447, 575] width 20 height 20
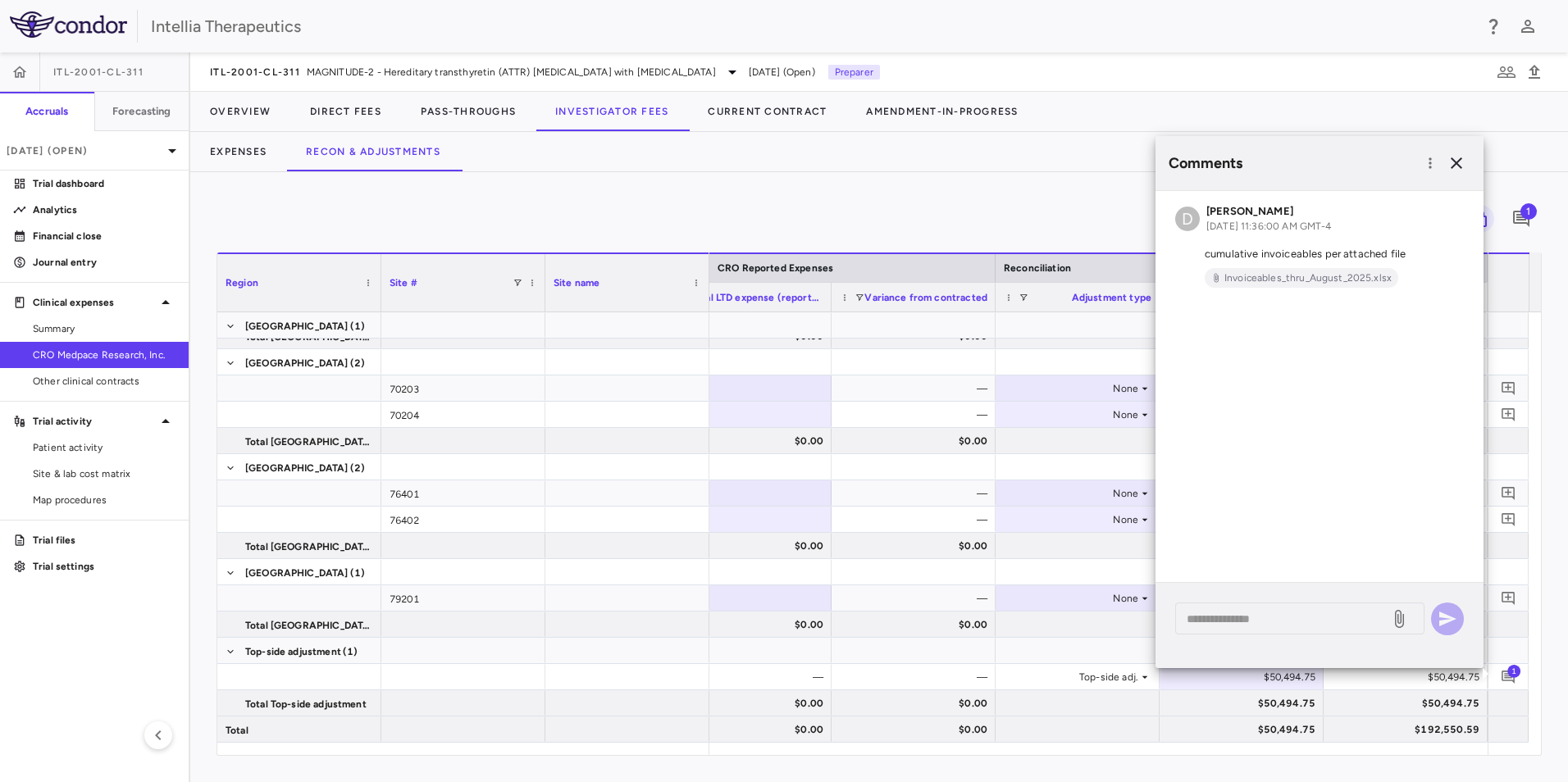
click at [813, 216] on div "Currency native site native cro trial 1" at bounding box center [879, 218] width 1326 height 41
click at [86, 238] on p "Financial close" at bounding box center [104, 236] width 143 height 14
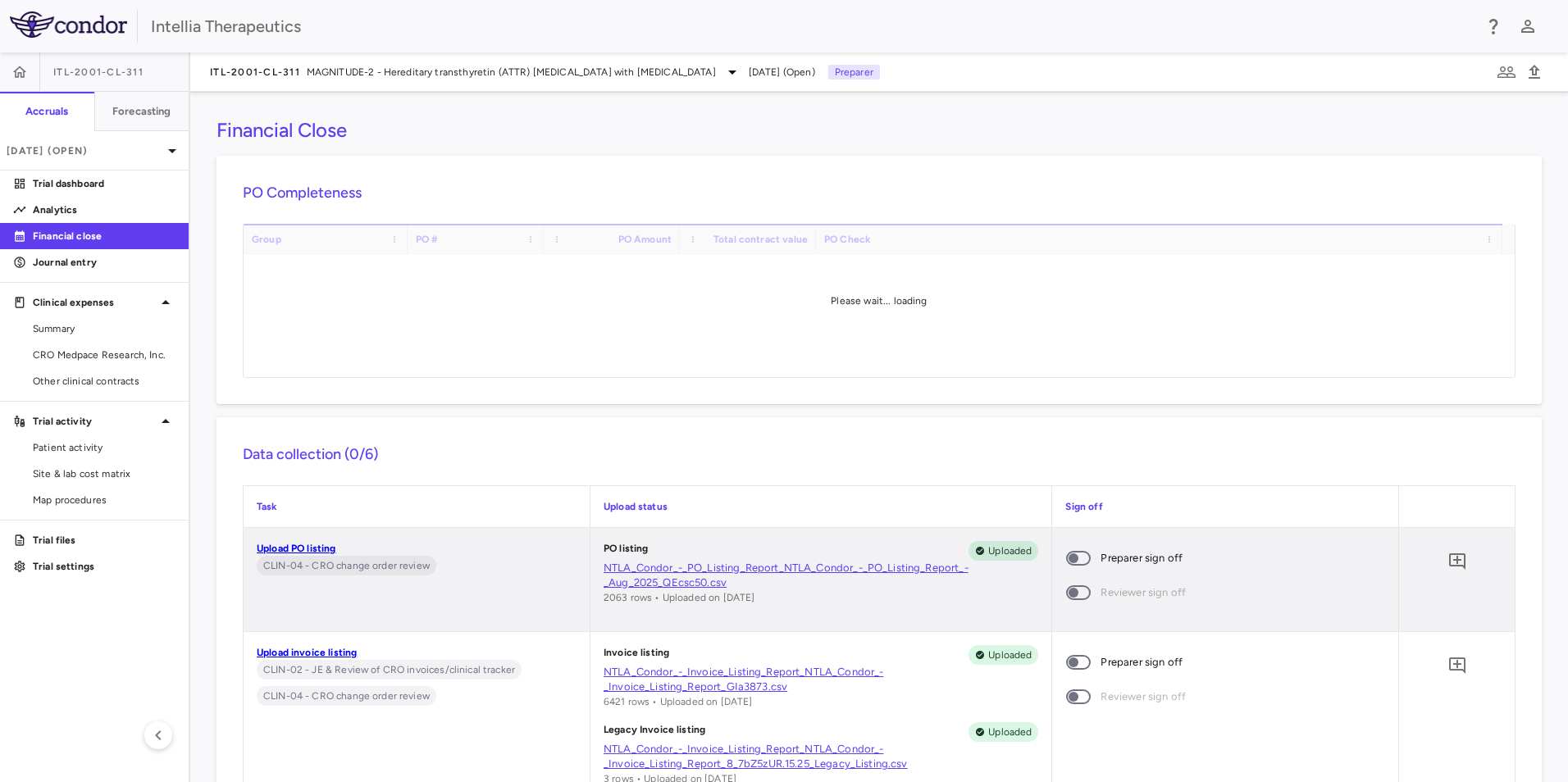
click at [430, 60] on div "ITL-2001-CL-311 MAGNITUDE-2 - Hereditary transthyretin (ATTR) [MEDICAL_DATA] wi…" at bounding box center [878, 72] width 1378 height 39
click at [422, 77] on span "MAGNITUDE-2 - Hereditary transthyretin (ATTR) [MEDICAL_DATA] with [MEDICAL_DATA]" at bounding box center [511, 72] width 409 height 14
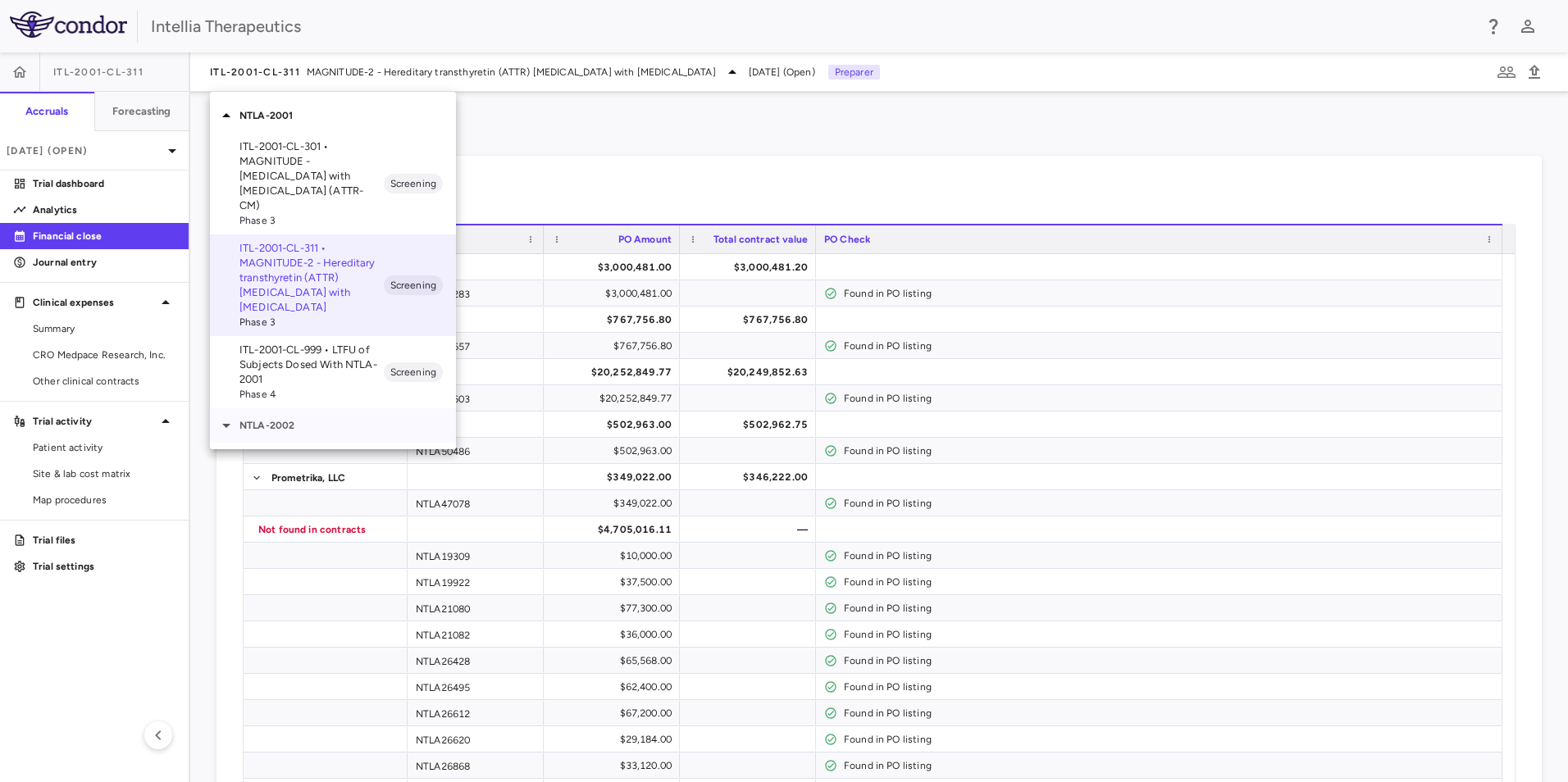
click at [268, 419] on p "NTLA-2002" at bounding box center [347, 425] width 217 height 14
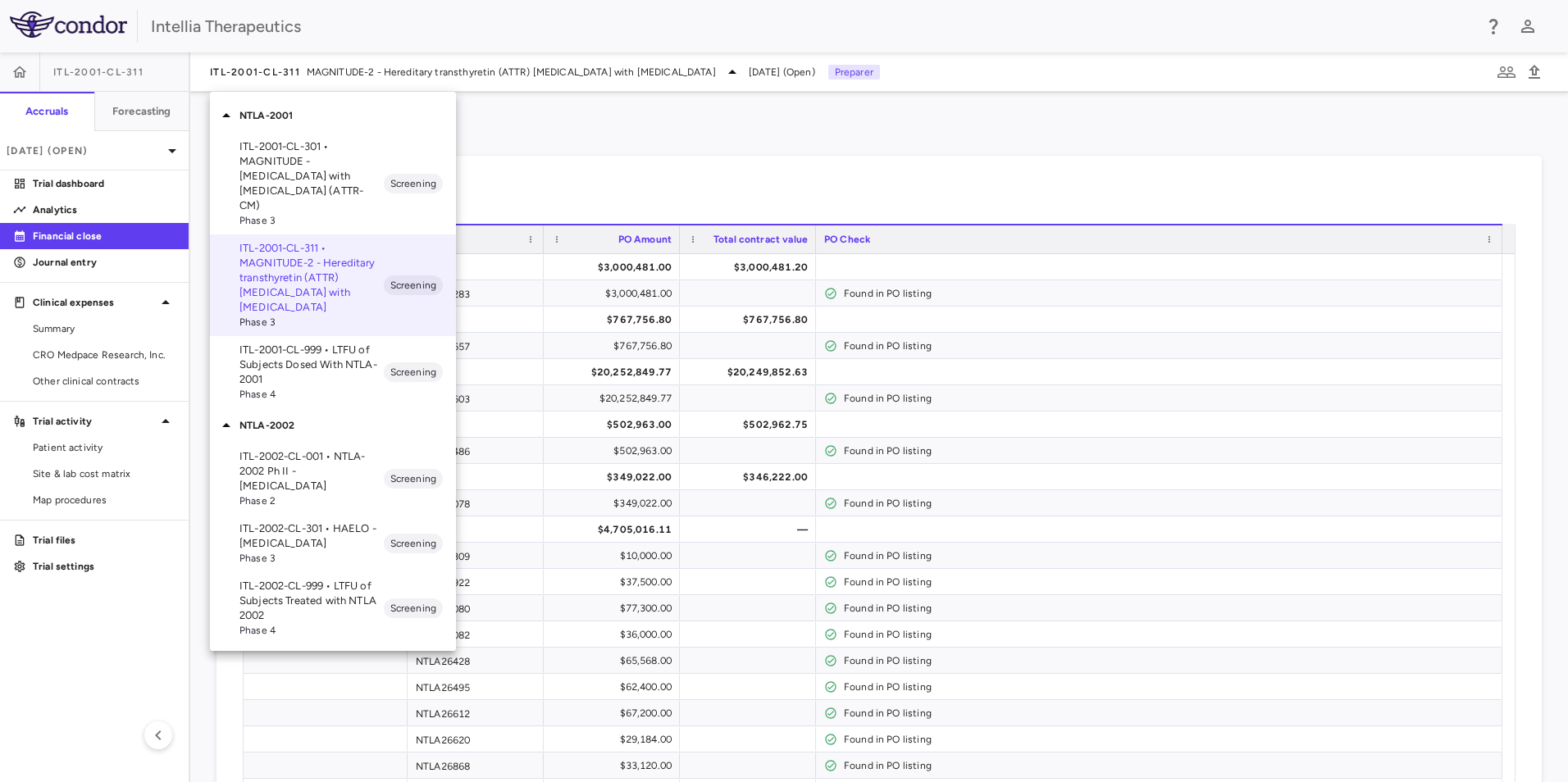
click at [301, 535] on p "ITL-2002-CL-301 • HAELO - [MEDICAL_DATA]" at bounding box center [311, 536] width 144 height 30
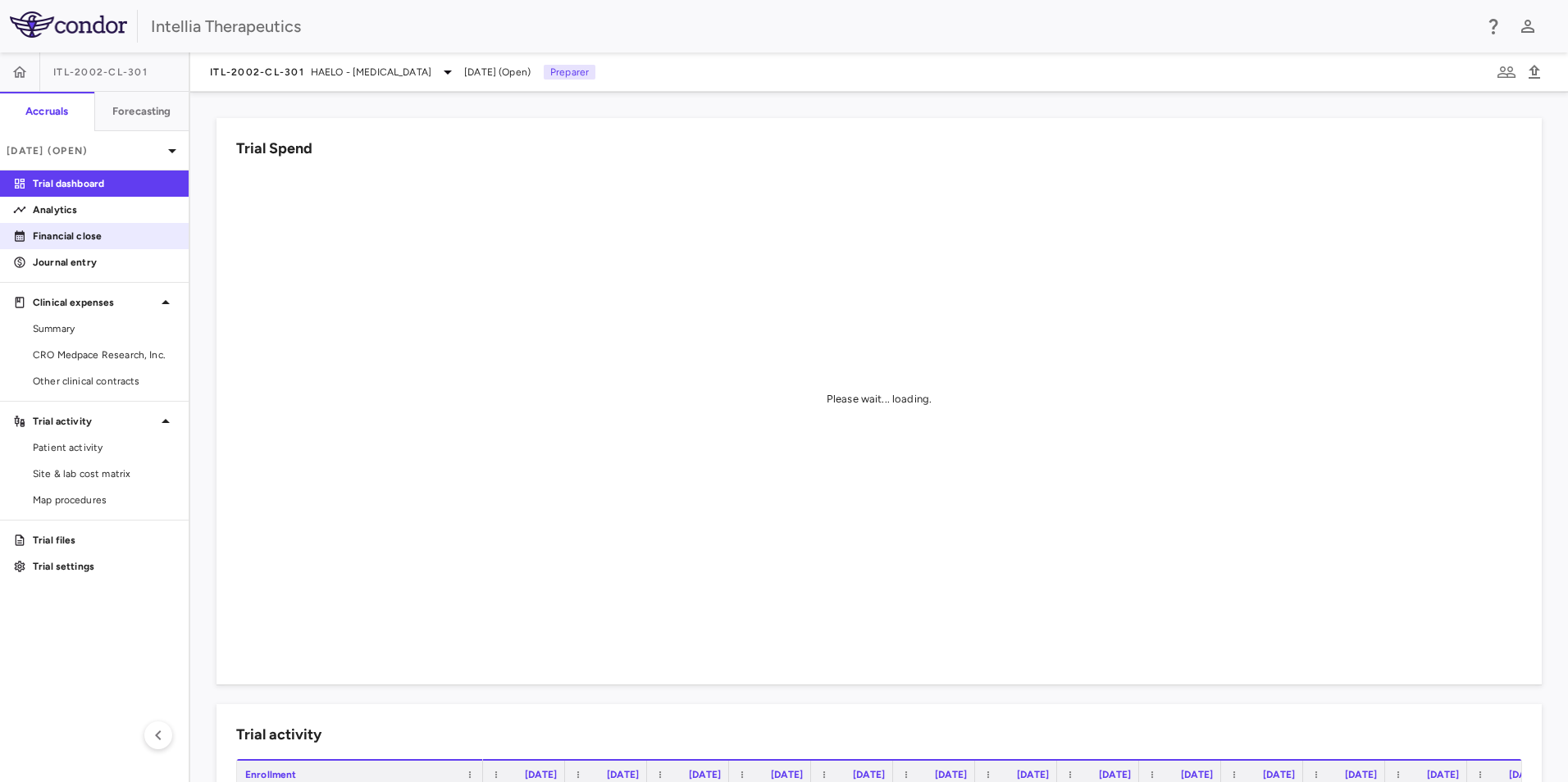
click at [73, 243] on p "Financial close" at bounding box center [104, 236] width 143 height 14
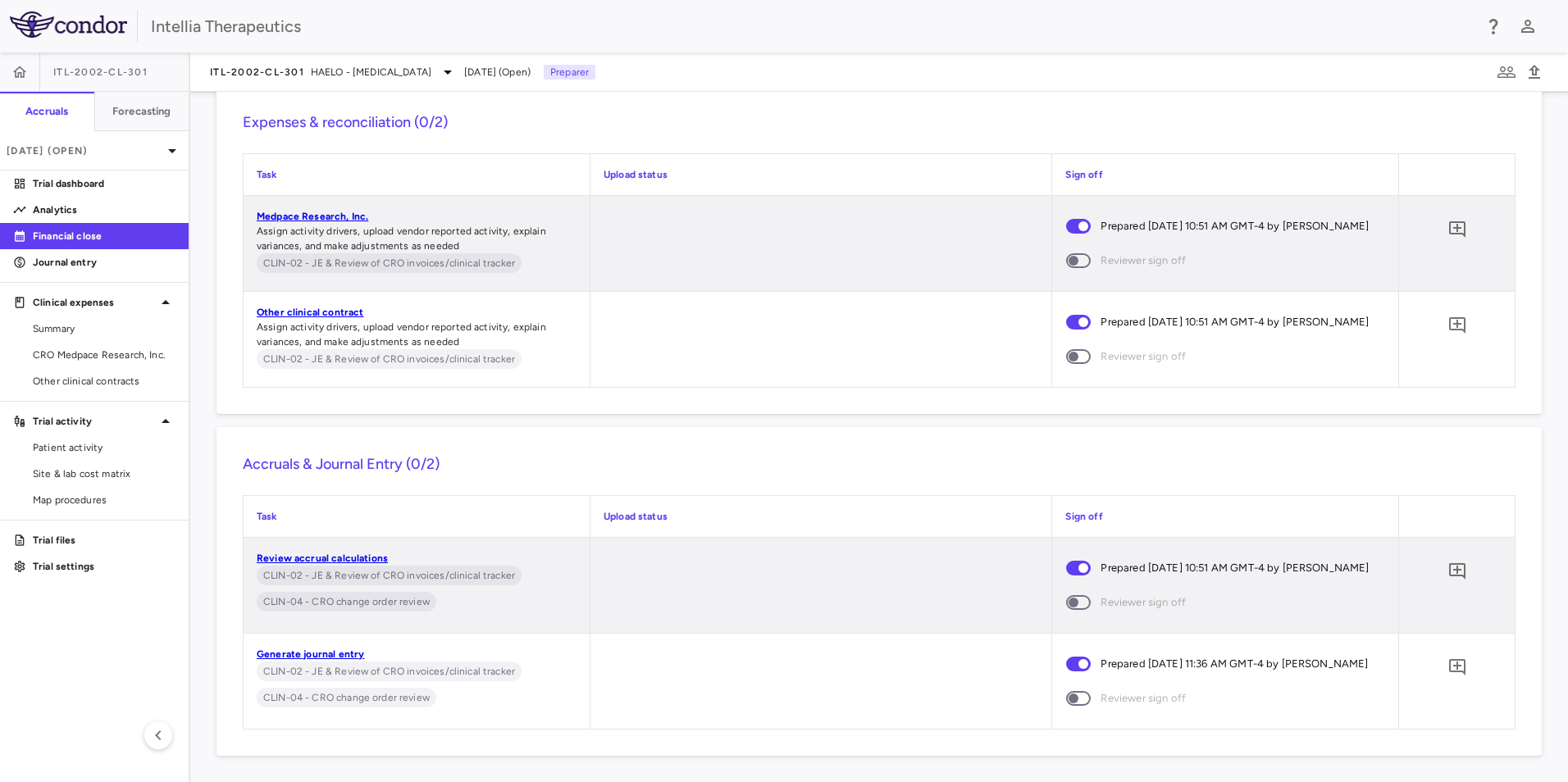
scroll to position [6246, 0]
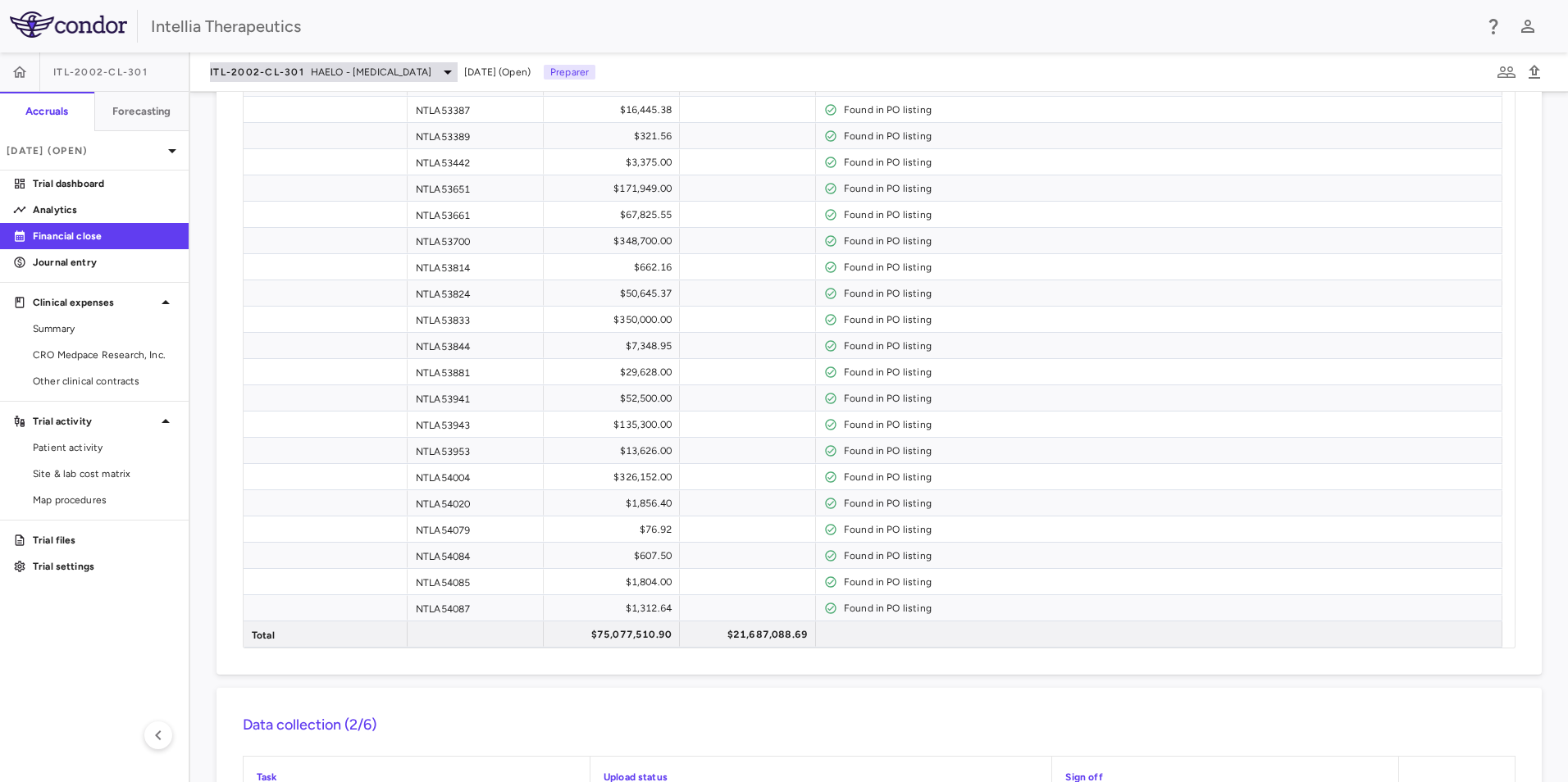
click at [408, 72] on span "HAELO - [MEDICAL_DATA]" at bounding box center [371, 72] width 120 height 14
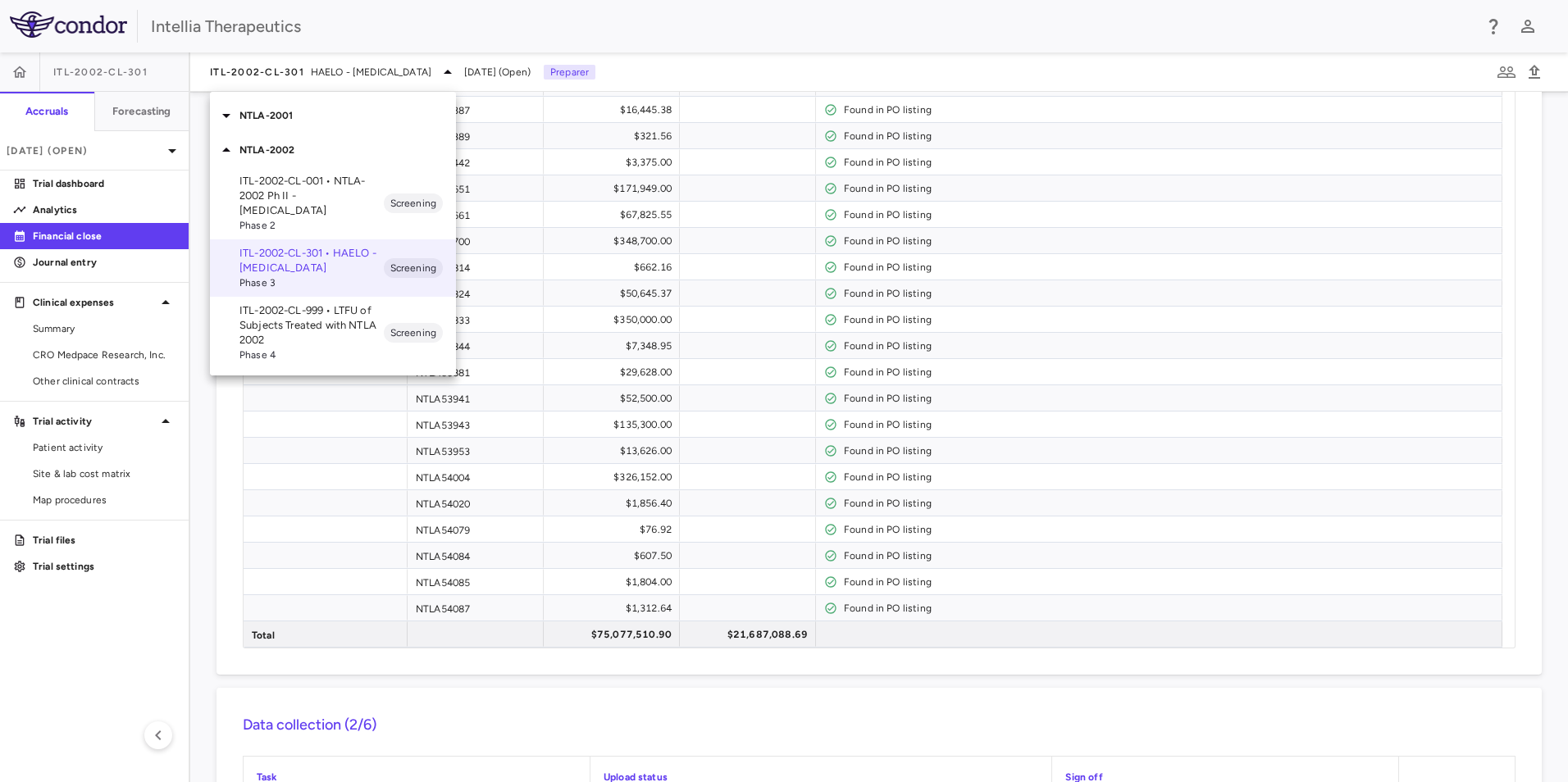
click at [290, 119] on p "NTLA-2001" at bounding box center [347, 114] width 217 height 14
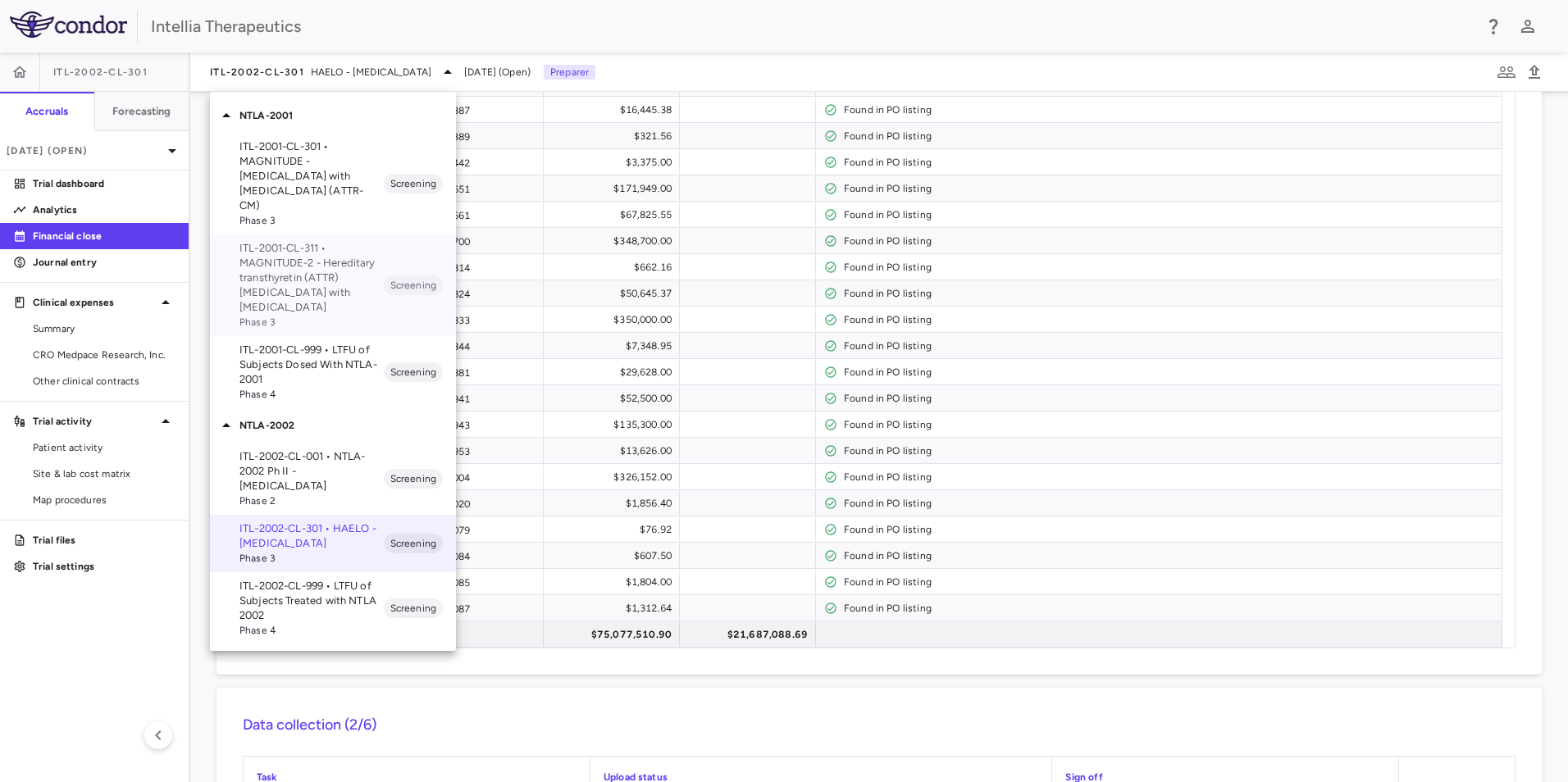
click at [328, 274] on p "ITL-2001-CL-311 • MAGNITUDE-2 - Hereditary transthyretin (ATTR) [MEDICAL_DATA] …" at bounding box center [311, 278] width 144 height 73
